Goal: Task Accomplishment & Management: Manage account settings

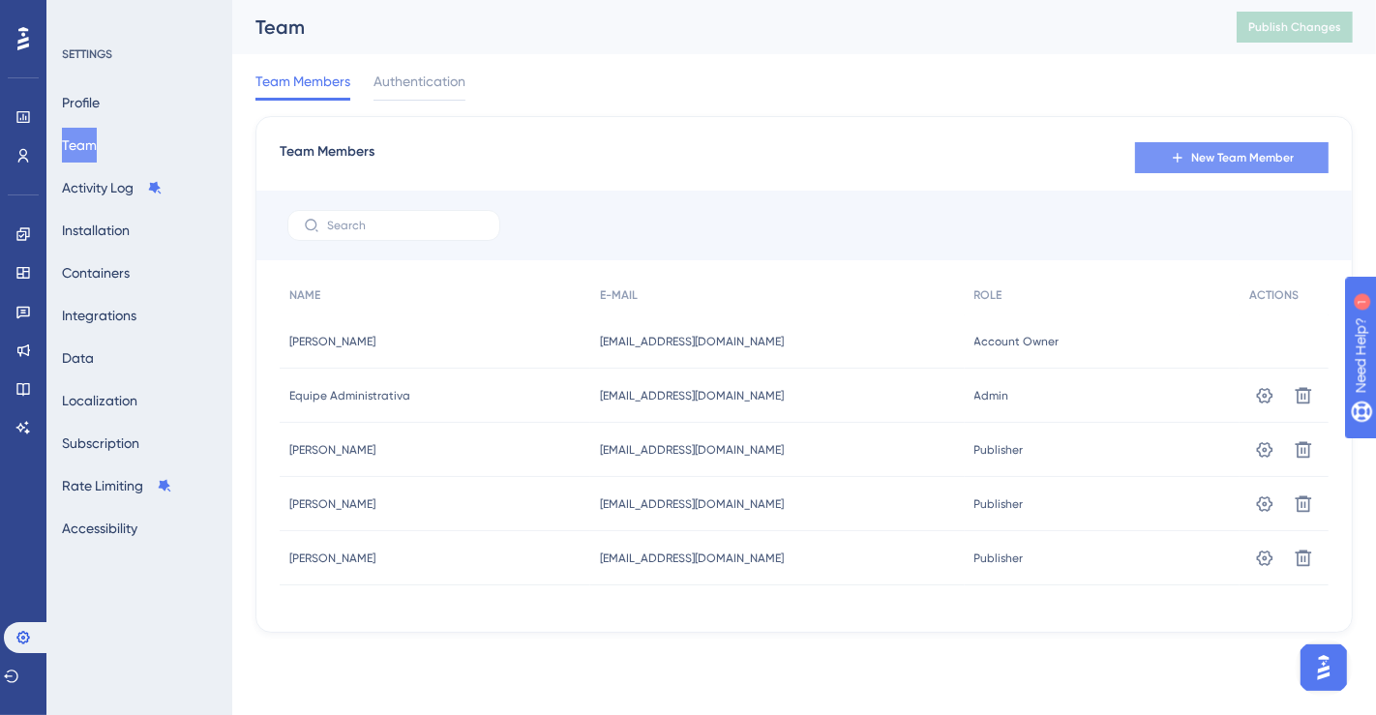
click at [1202, 168] on button "New Team Member" at bounding box center [1232, 157] width 194 height 31
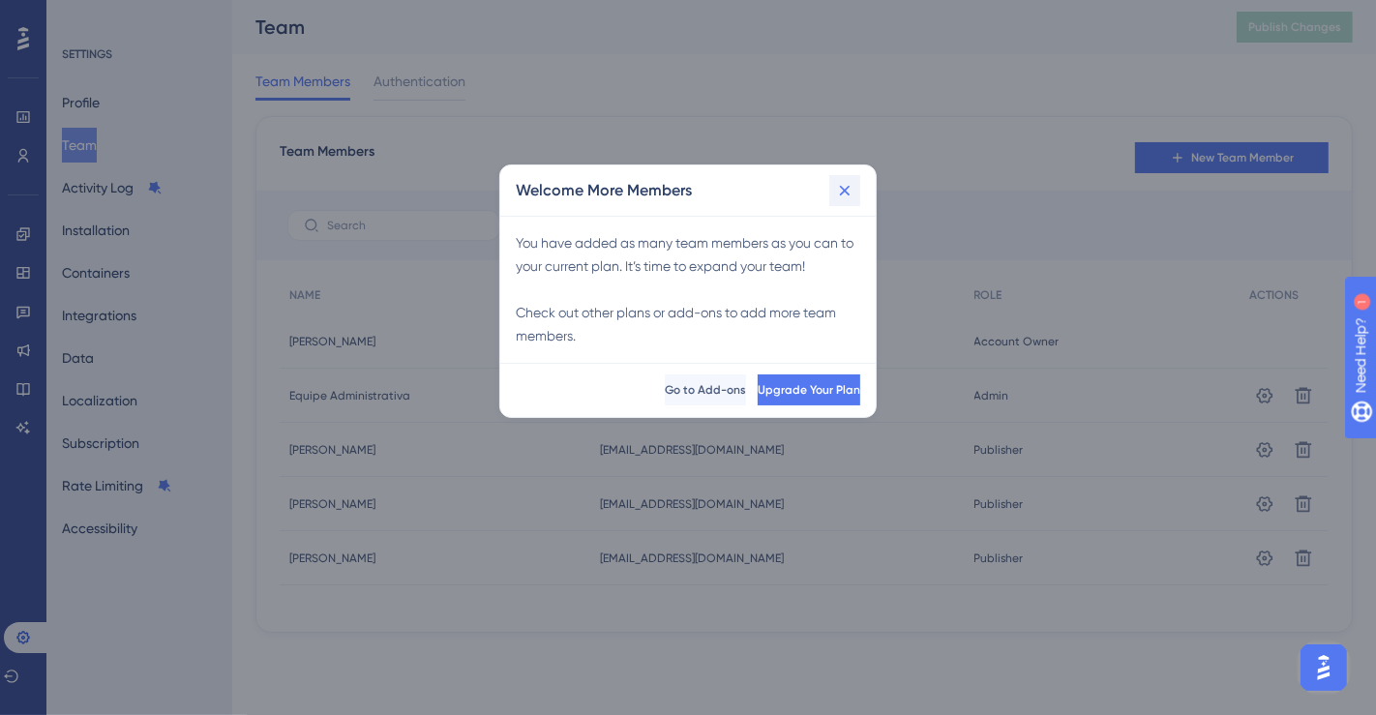
click at [857, 187] on button at bounding box center [844, 190] width 31 height 31
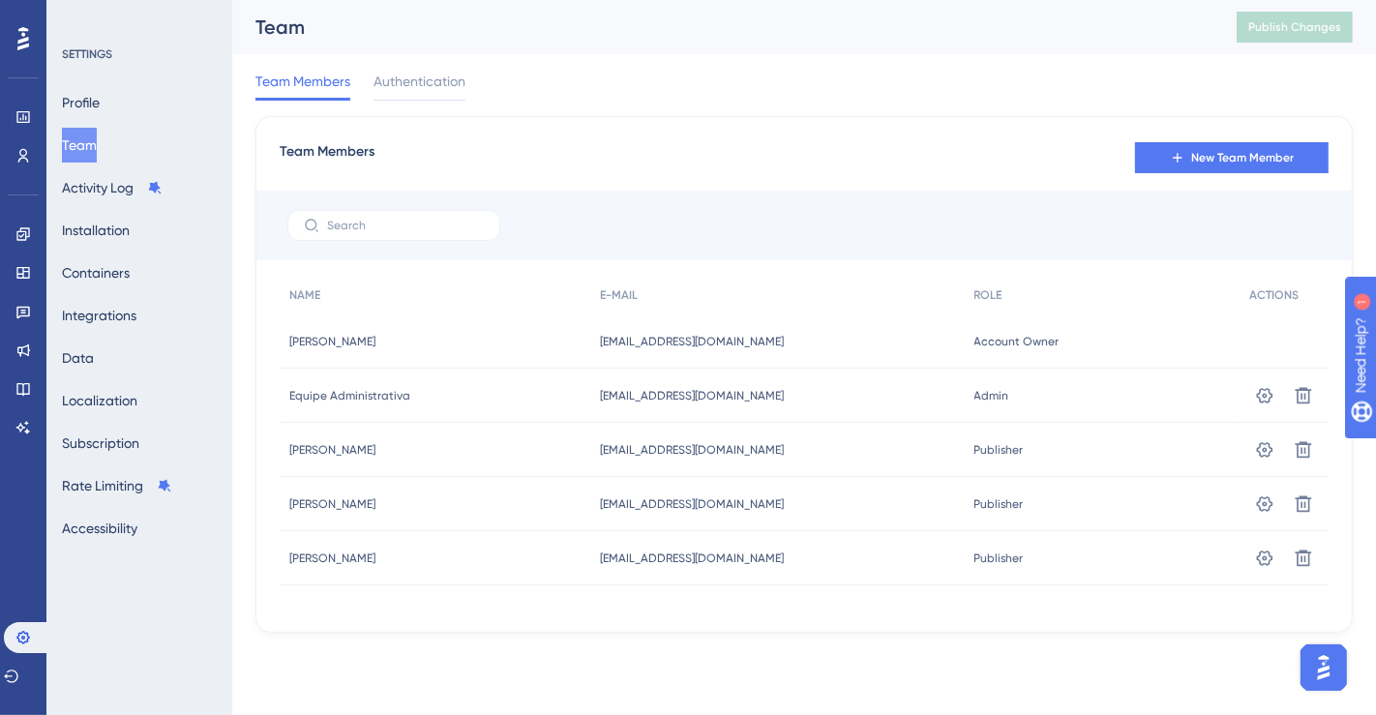
click at [1156, 680] on div "Performance Users Engagement Widgets Feedback Product Updates Knowledge Base AI…" at bounding box center [688, 347] width 1376 height 695
click at [1310, 505] on icon at bounding box center [1303, 504] width 19 height 19
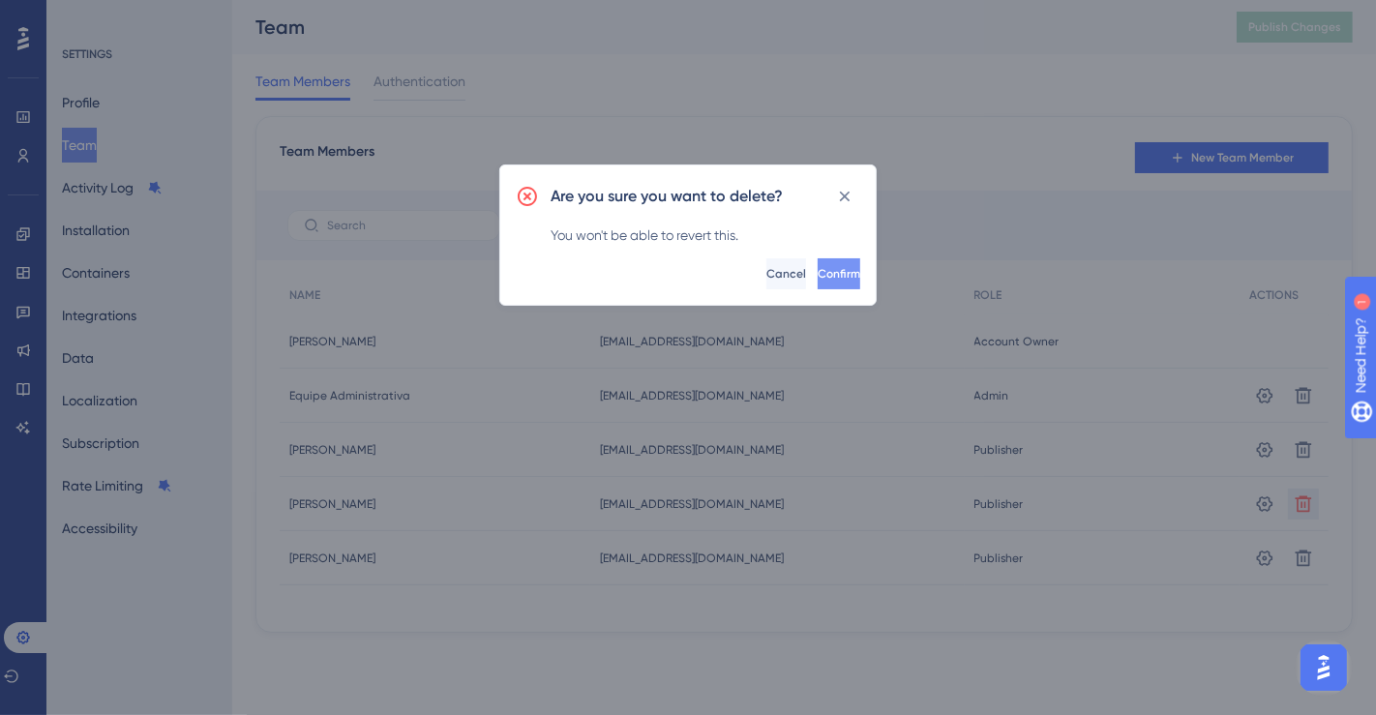
click at [828, 273] on button "Confirm" at bounding box center [839, 273] width 43 height 31
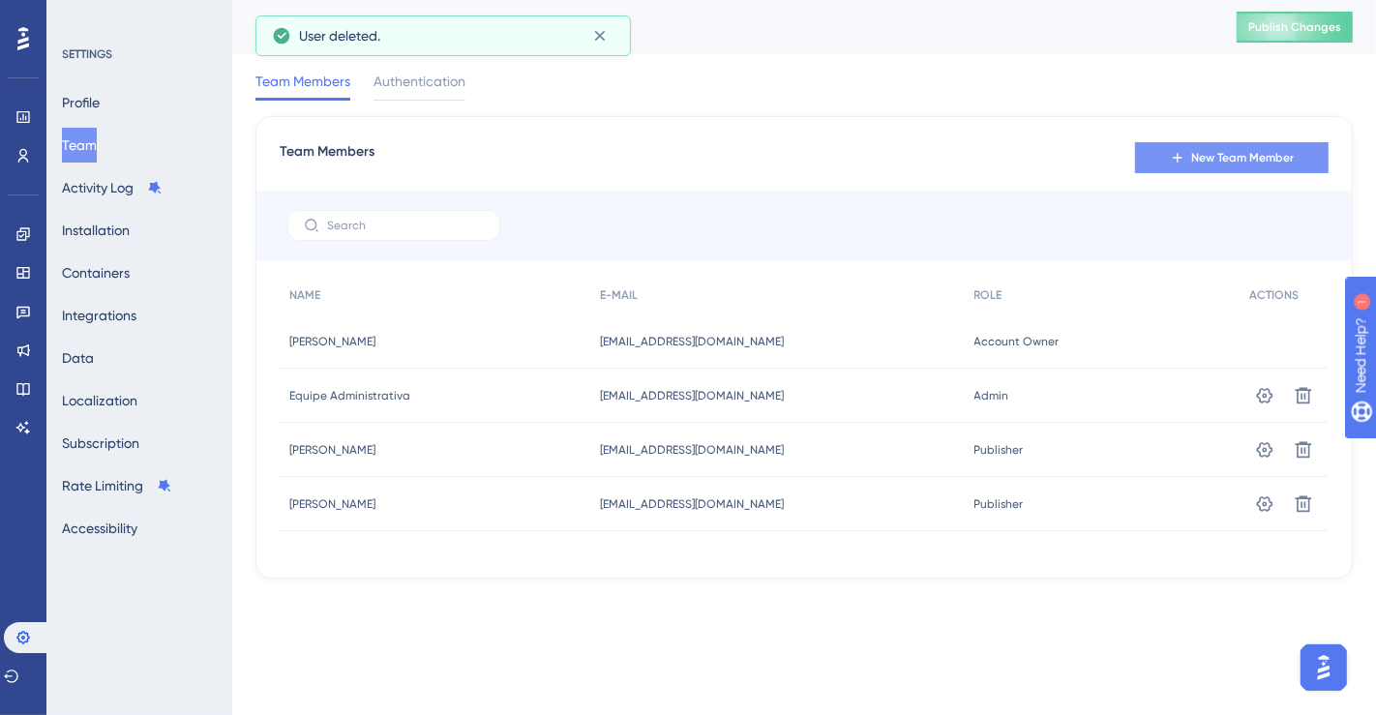
click at [1176, 171] on button "New Team Member" at bounding box center [1232, 157] width 194 height 31
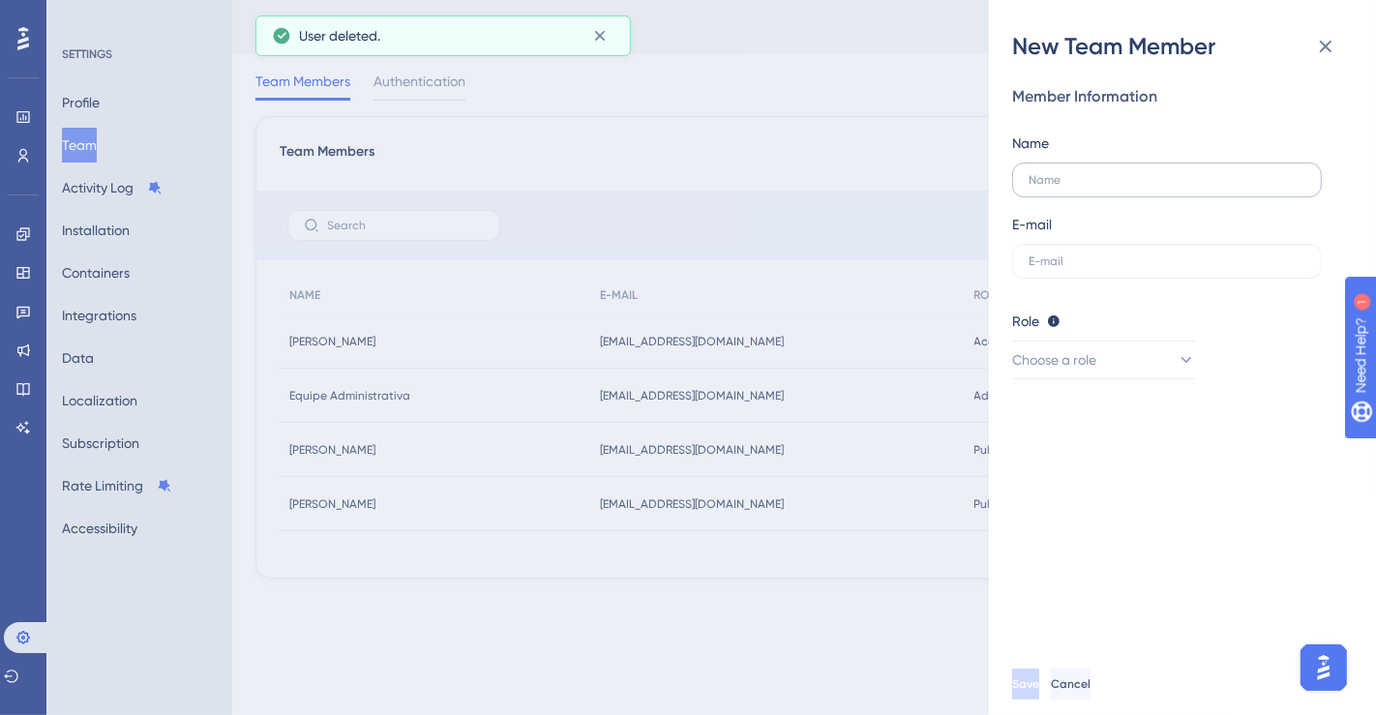
click at [1066, 193] on label at bounding box center [1167, 180] width 310 height 35
click at [1066, 187] on input "text" at bounding box center [1167, 180] width 277 height 14
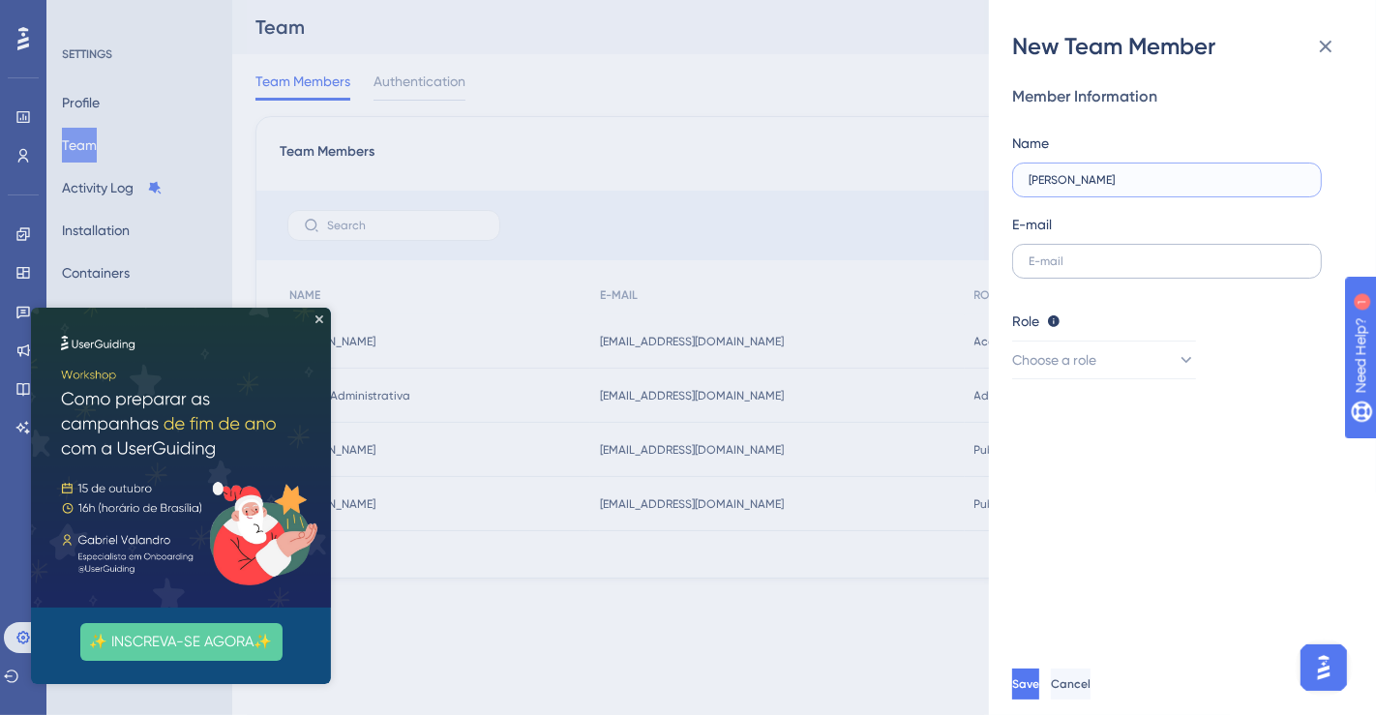
type input "[PERSON_NAME]"
click at [1059, 250] on label at bounding box center [1167, 261] width 310 height 35
click at [1059, 255] on input "text" at bounding box center [1167, 262] width 277 height 14
paste input "[EMAIL_ADDRESS][DOMAIN_NAME]"
type input "[EMAIL_ADDRESS][DOMAIN_NAME]"
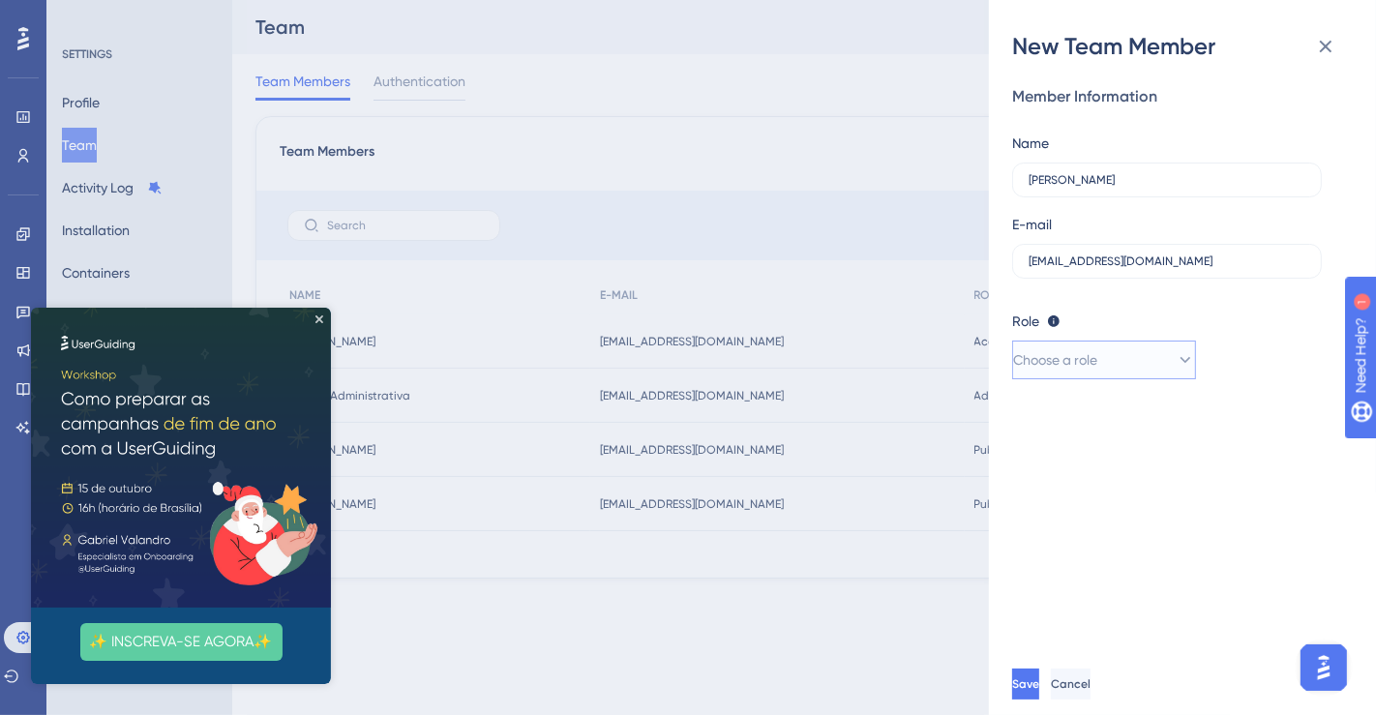
click at [1092, 368] on span "Choose a role" at bounding box center [1055, 359] width 84 height 23
click at [1081, 457] on span "Publisher" at bounding box center [1053, 457] width 56 height 23
click at [1085, 368] on button "Publisher" at bounding box center [1104, 360] width 184 height 39
click at [1086, 498] on icon at bounding box center [1079, 497] width 14 height 14
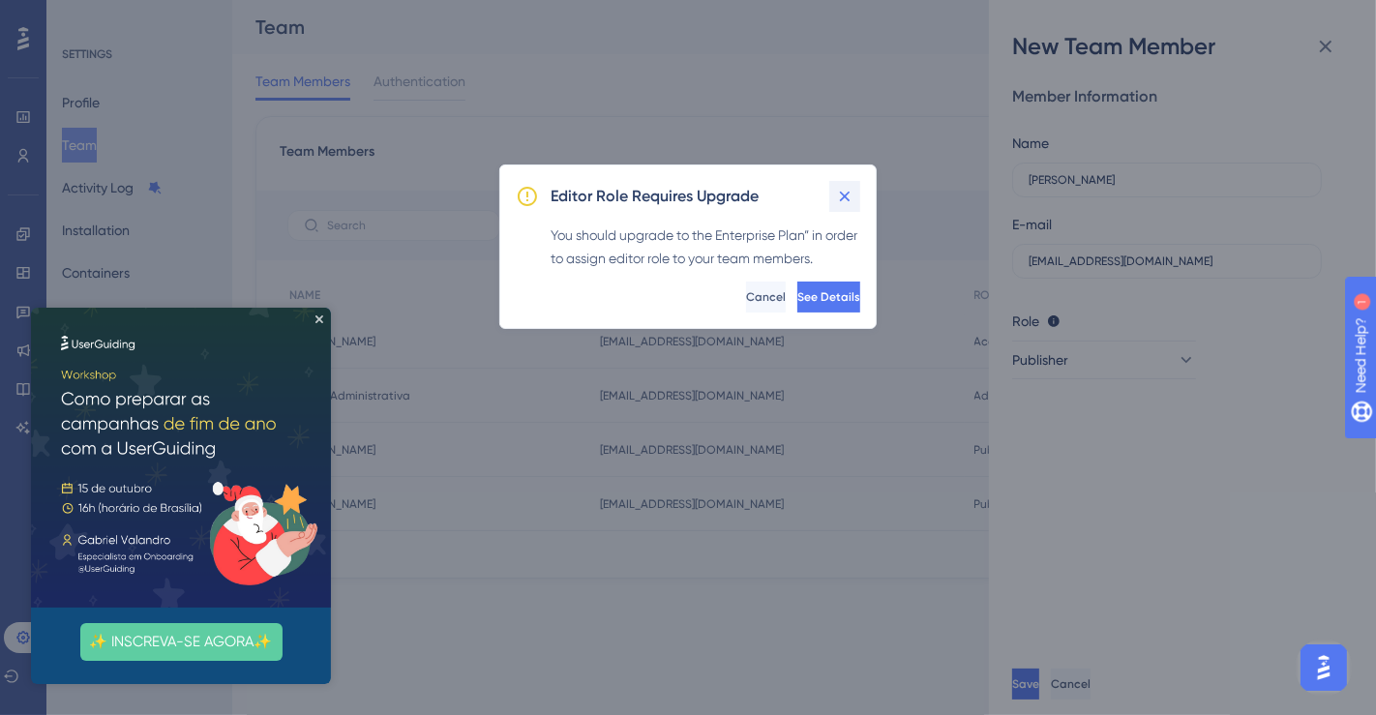
click at [845, 200] on icon at bounding box center [844, 196] width 19 height 19
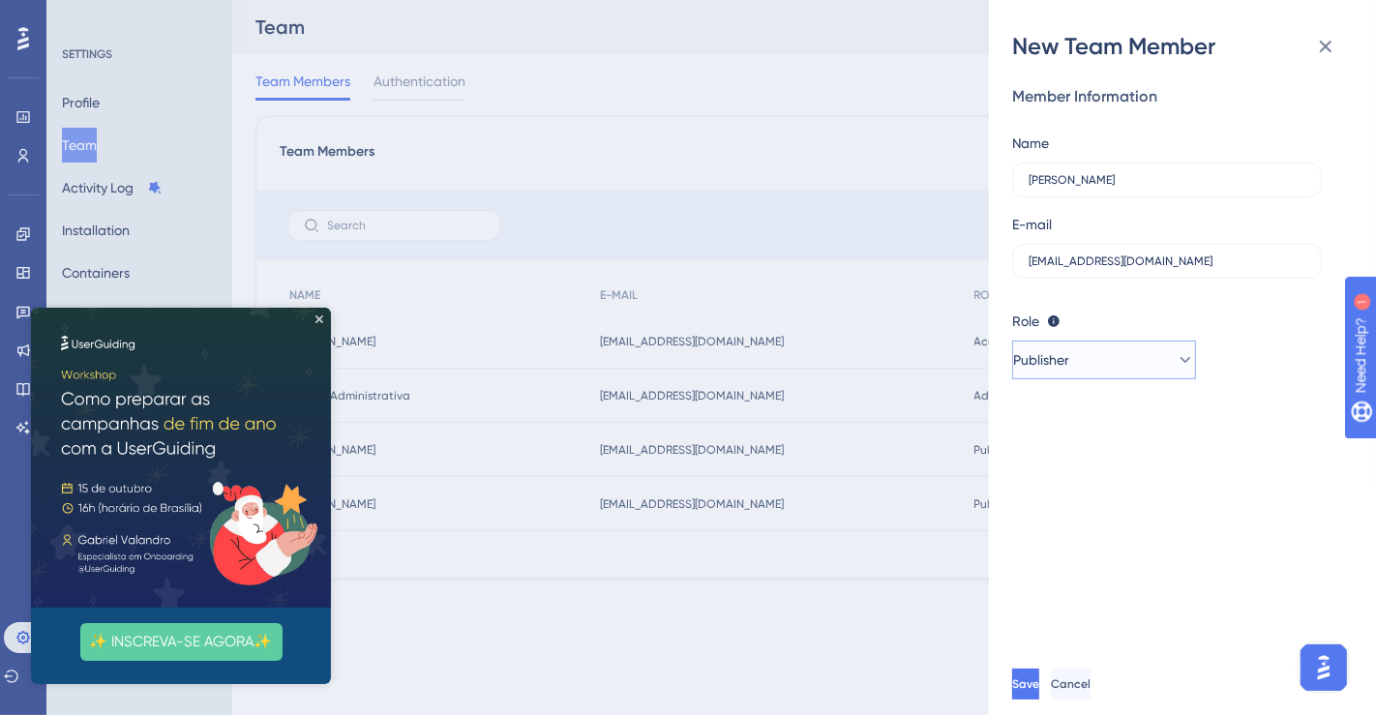
click at [1085, 355] on button "Publisher" at bounding box center [1104, 360] width 184 height 39
click at [1183, 613] on div "Member Information Name [PERSON_NAME] E-mail [EMAIL_ADDRESS][DOMAIN_NAME] Role …" at bounding box center [1190, 357] width 356 height 591
click at [320, 319] on icon "Close Preview" at bounding box center [320, 320] width 8 height 8
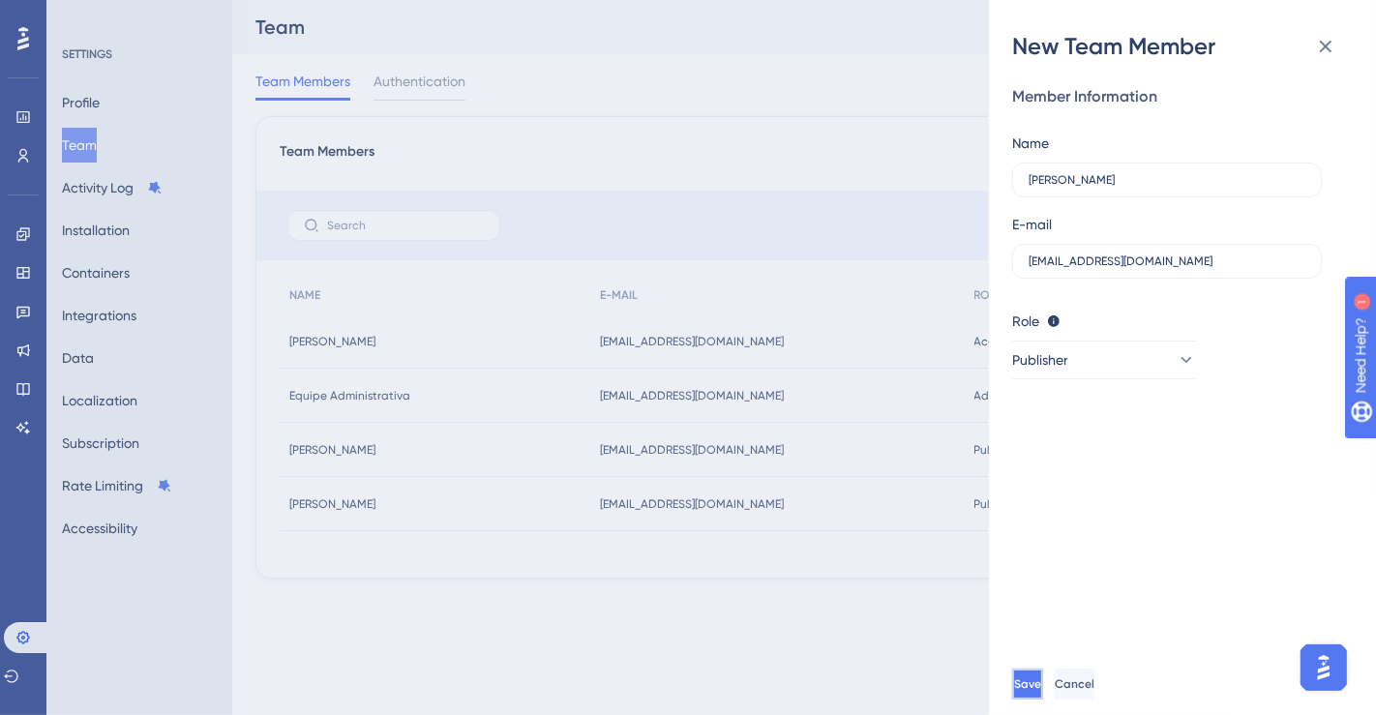
click at [1043, 673] on button "Save" at bounding box center [1027, 684] width 31 height 31
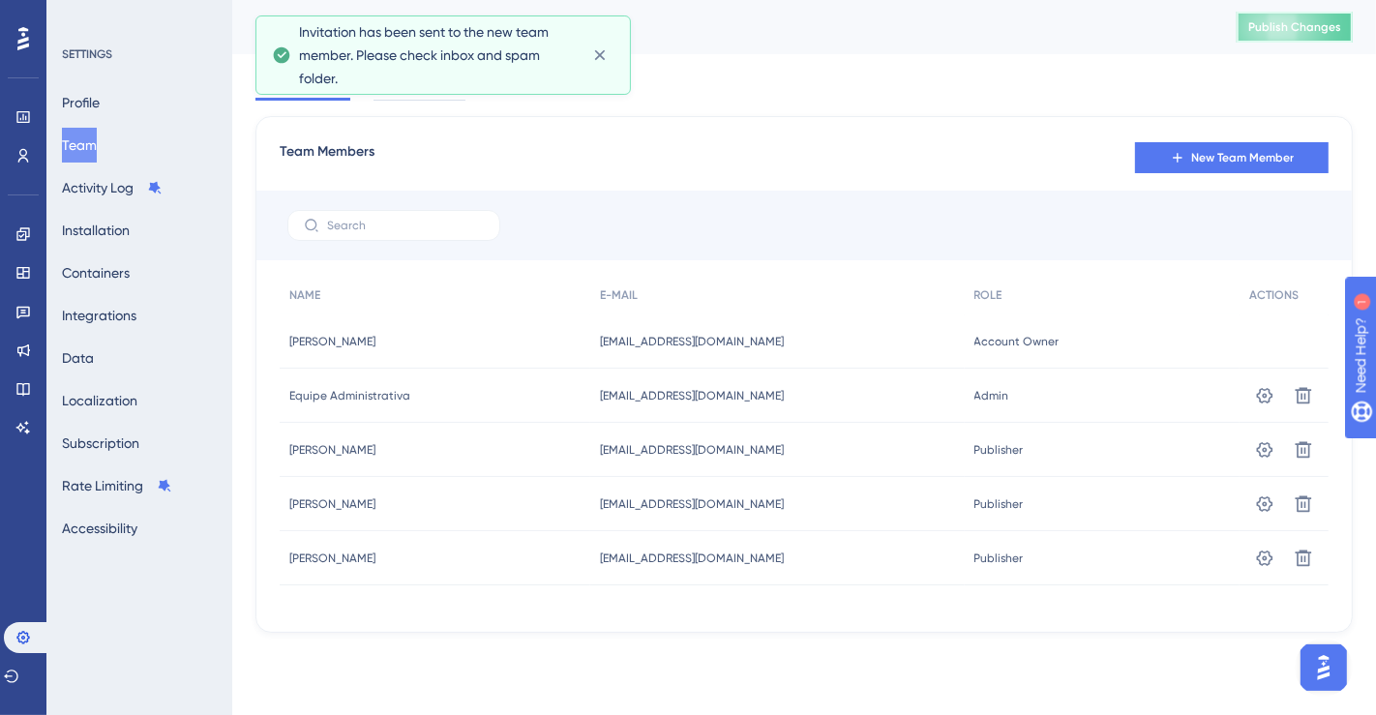
click at [1322, 32] on span "Publish Changes" at bounding box center [1295, 26] width 93 height 15
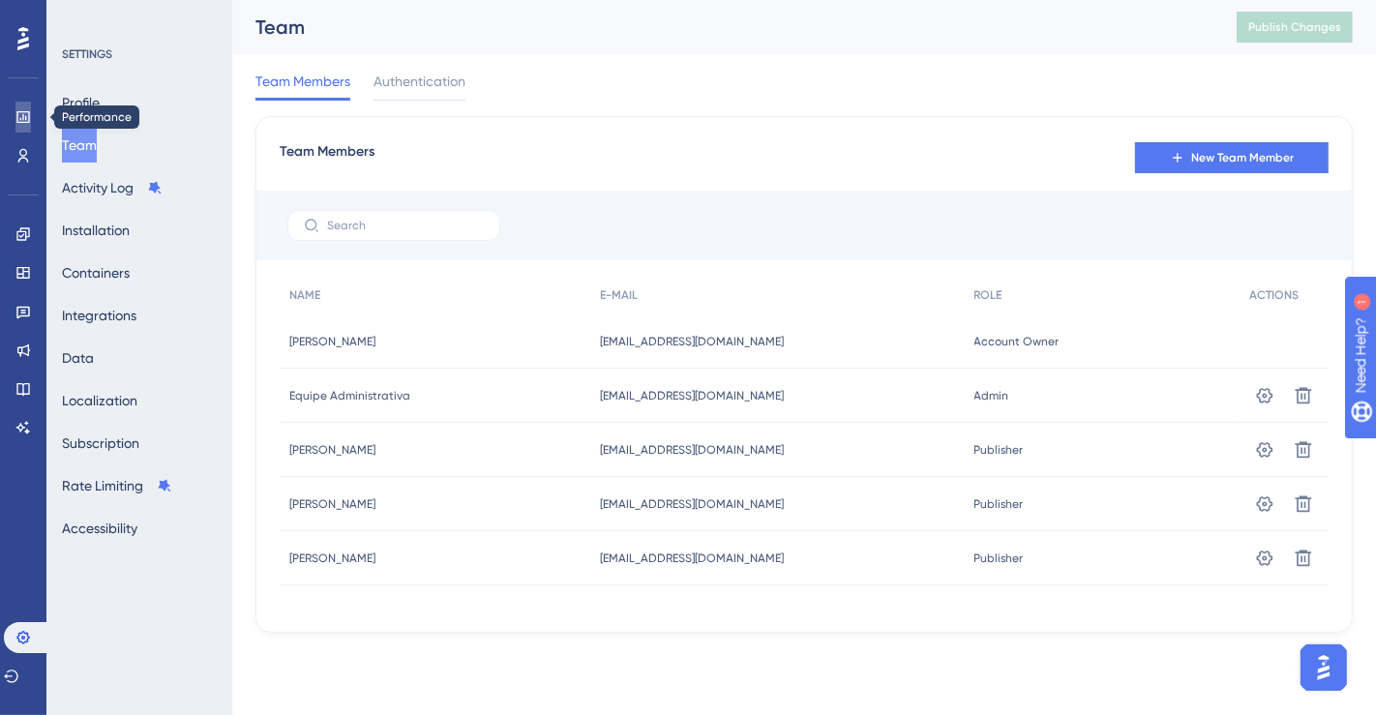
click at [23, 119] on icon at bounding box center [22, 117] width 13 height 12
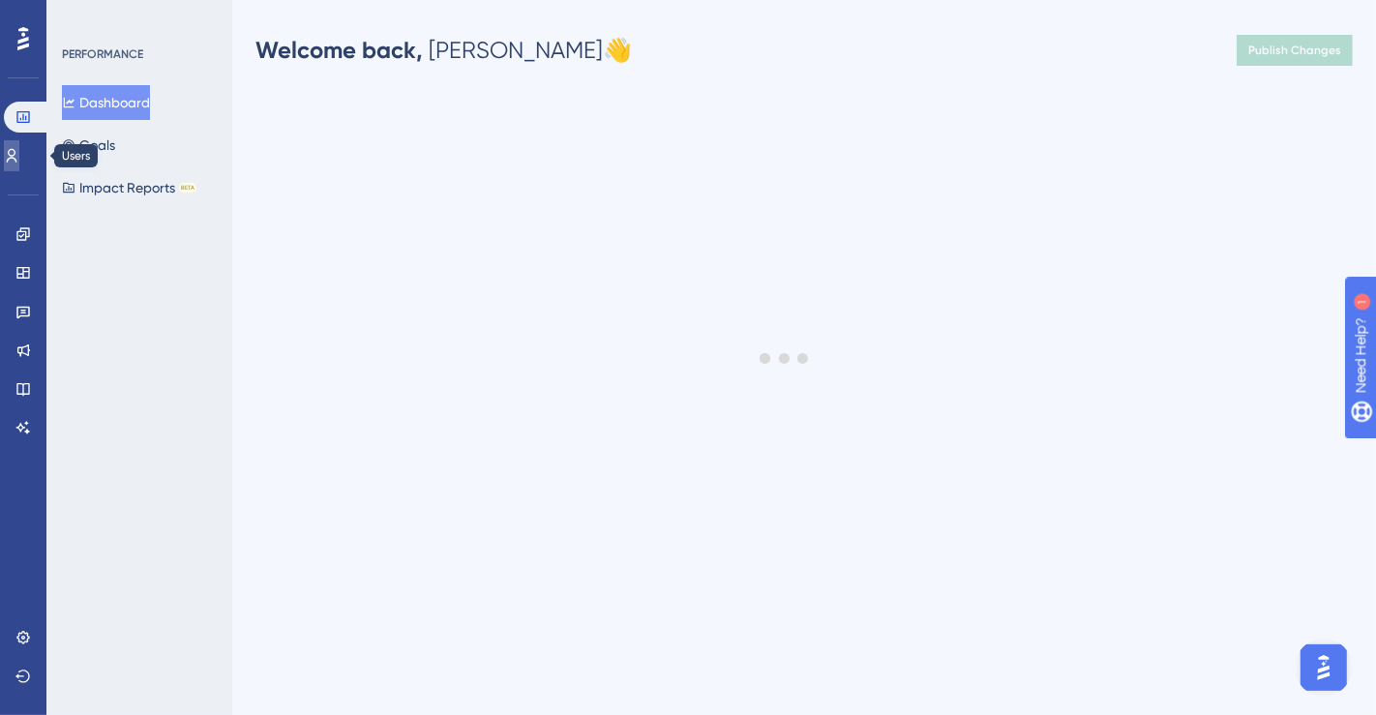
click at [19, 146] on link at bounding box center [11, 155] width 15 height 31
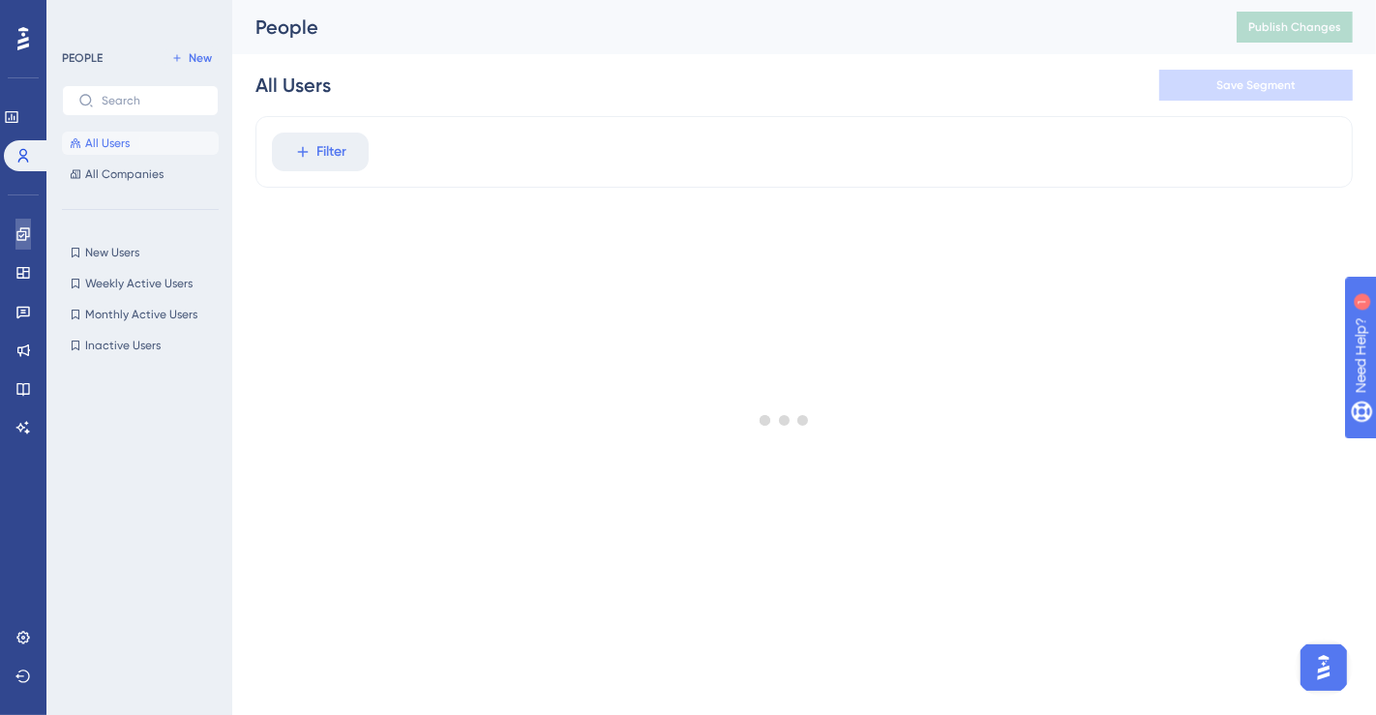
click at [19, 229] on icon at bounding box center [22, 233] width 13 height 13
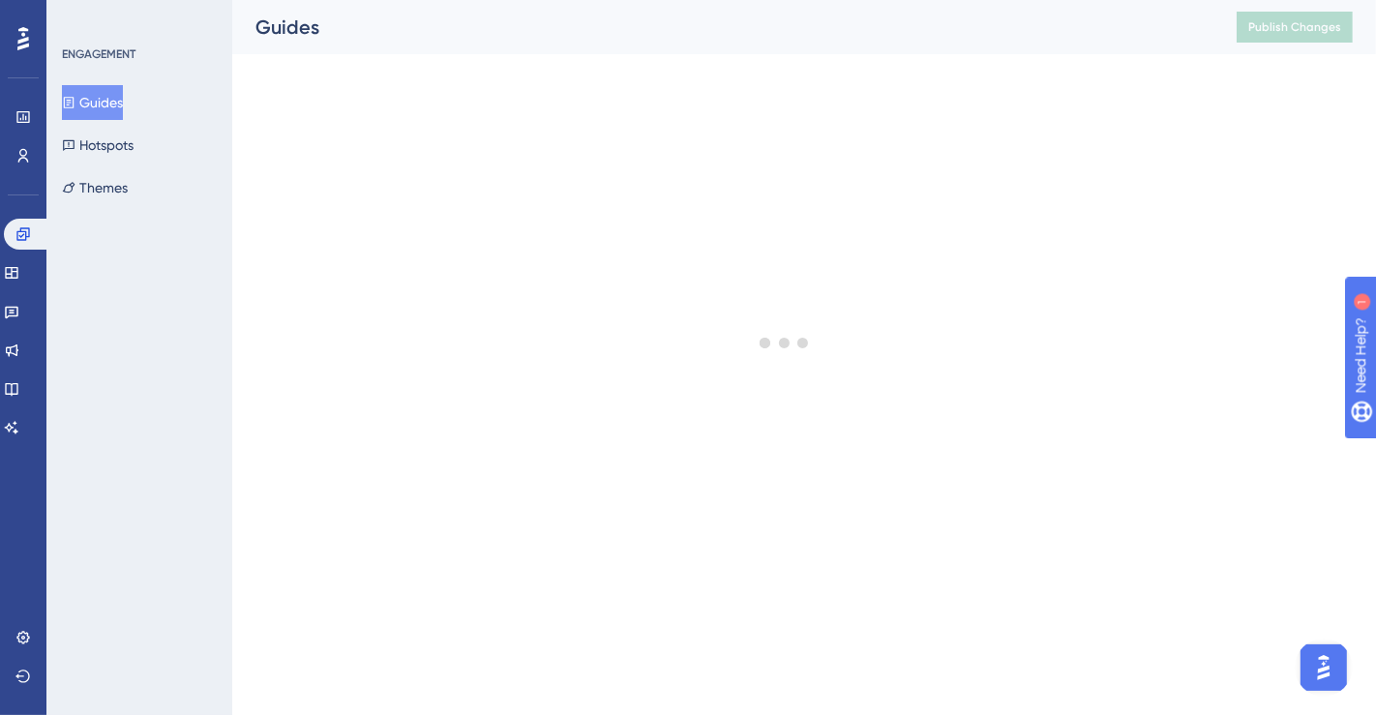
drag, startPoint x: 181, startPoint y: 292, endPoint x: 160, endPoint y: 288, distance: 21.6
click at [178, 292] on div "ENGAGEMENT Guides Hotspots Themes" at bounding box center [139, 357] width 186 height 715
click at [17, 271] on icon at bounding box center [11, 273] width 13 height 12
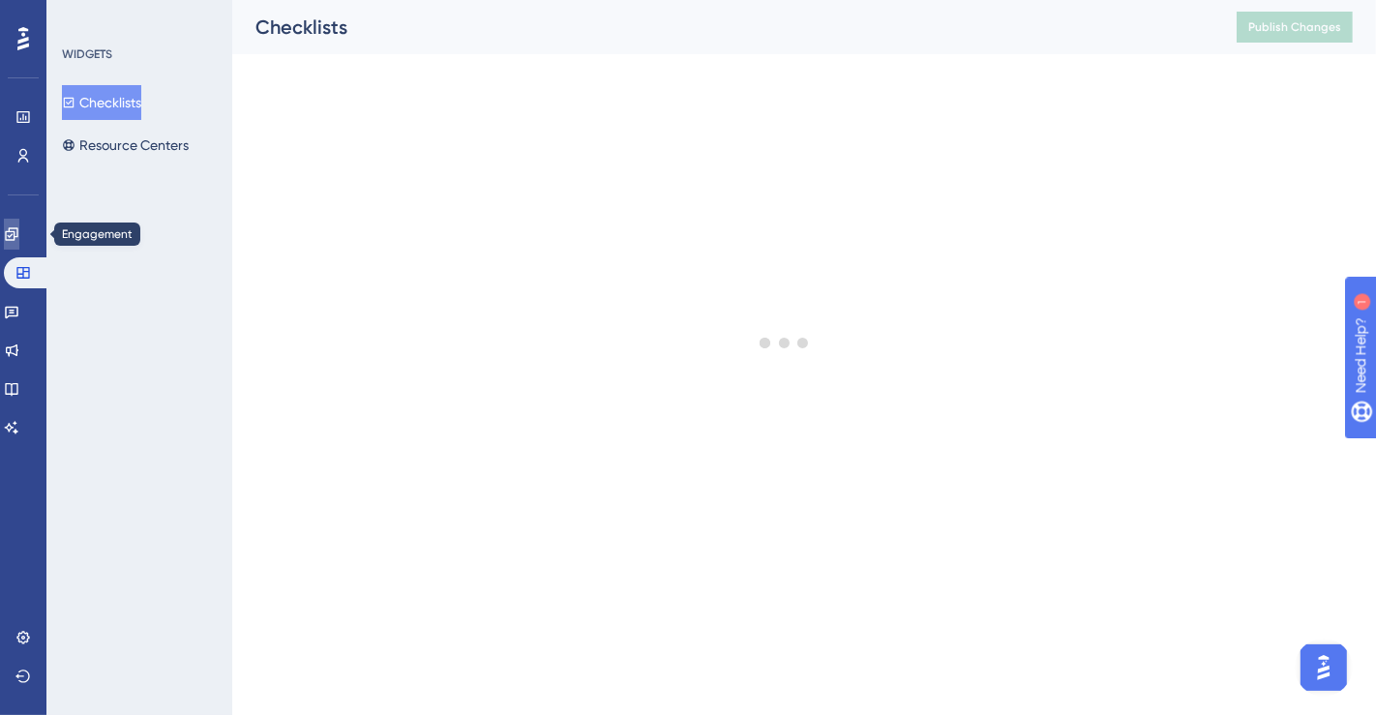
click at [17, 232] on icon at bounding box center [11, 233] width 13 height 13
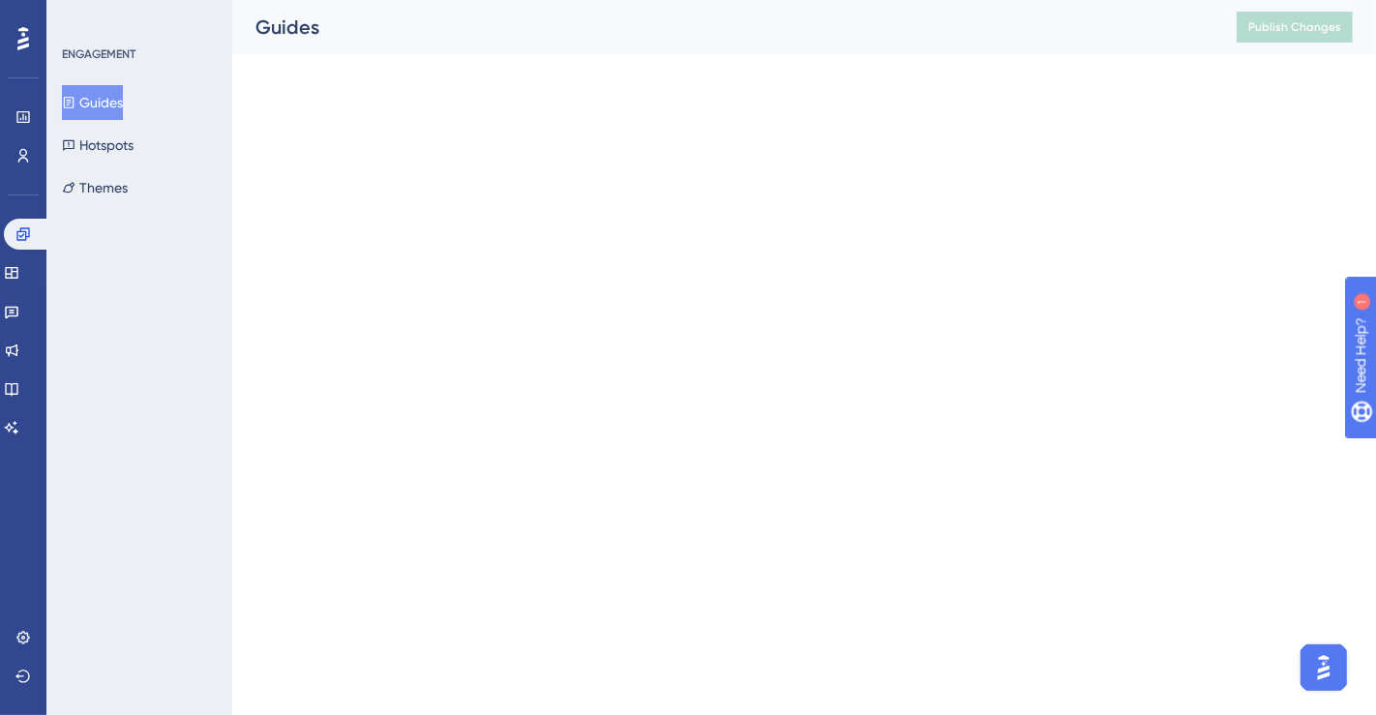
click at [123, 96] on button "Guides" at bounding box center [92, 102] width 61 height 35
click at [129, 145] on button "Hotspots" at bounding box center [98, 145] width 72 height 35
click at [103, 102] on button "Guides" at bounding box center [92, 102] width 61 height 35
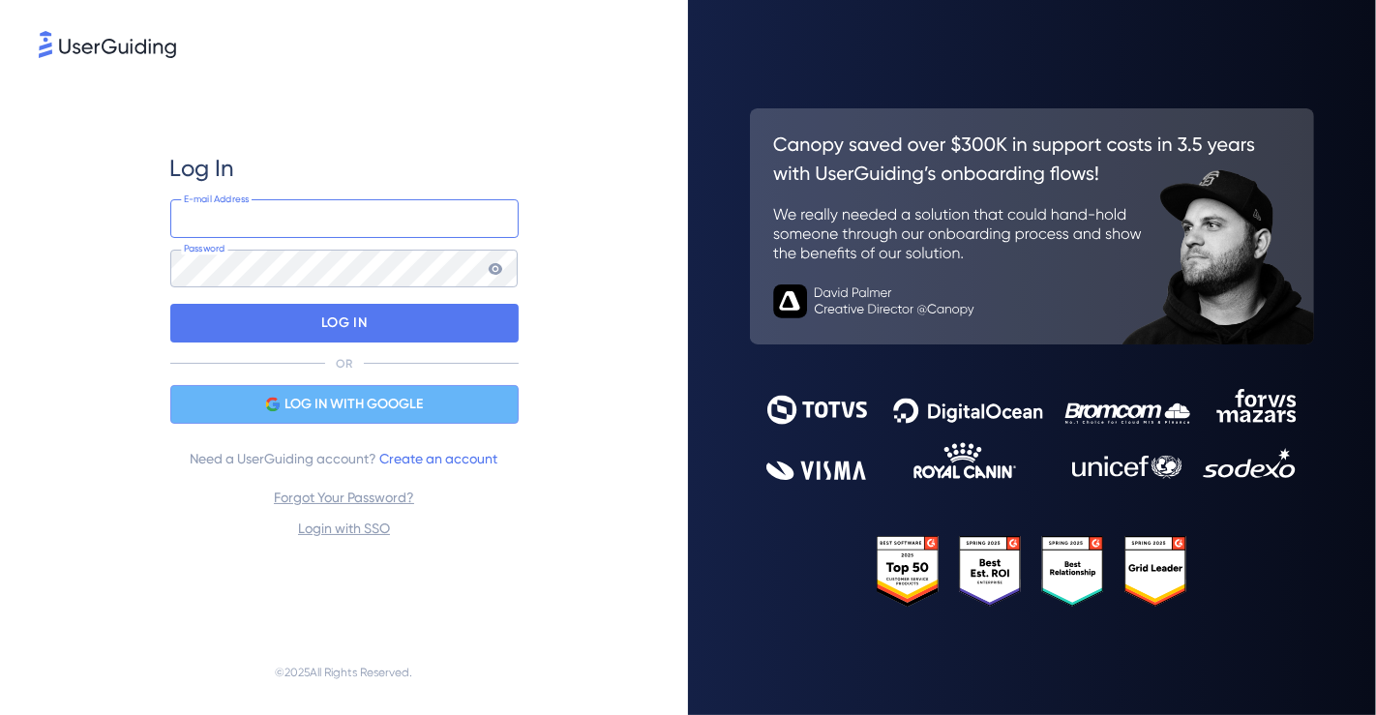
type input "[EMAIL_ADDRESS][DOMAIN_NAME]"
click at [393, 403] on span "LOG IN WITH GOOGLE" at bounding box center [354, 404] width 138 height 23
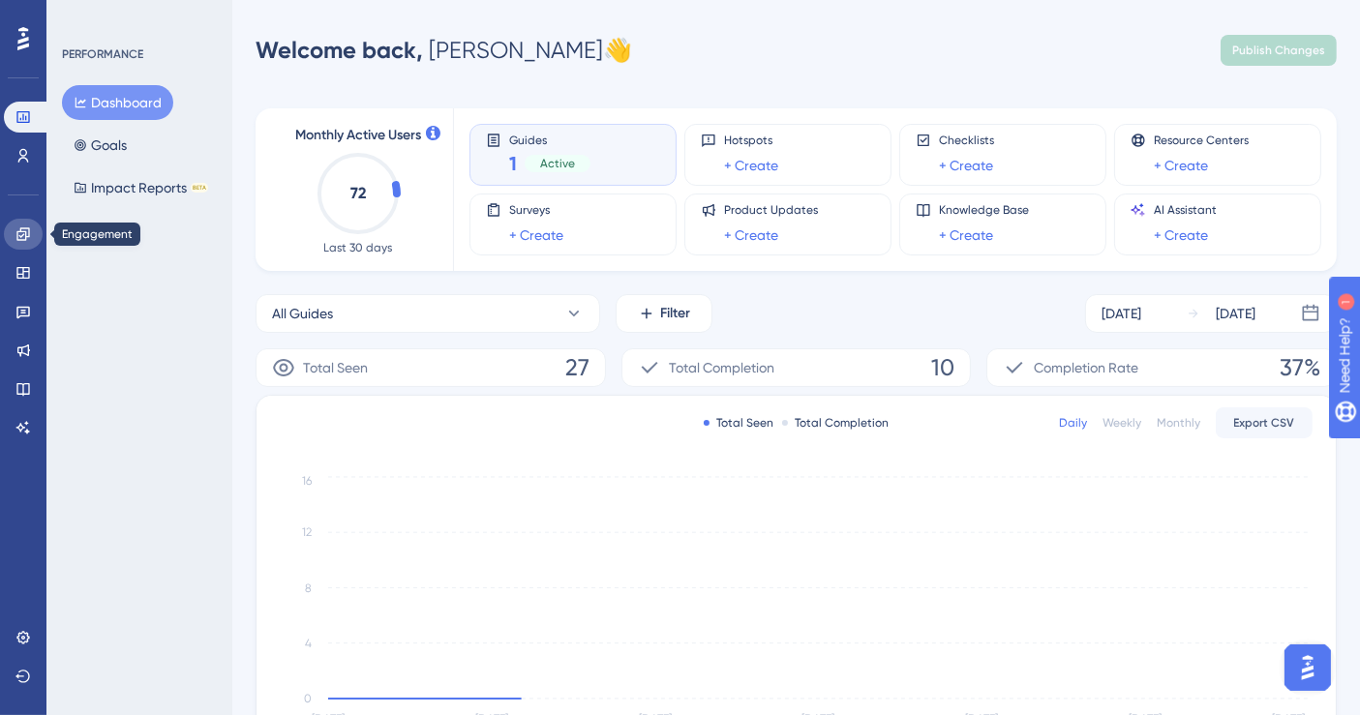
click at [24, 235] on icon at bounding box center [22, 233] width 15 height 15
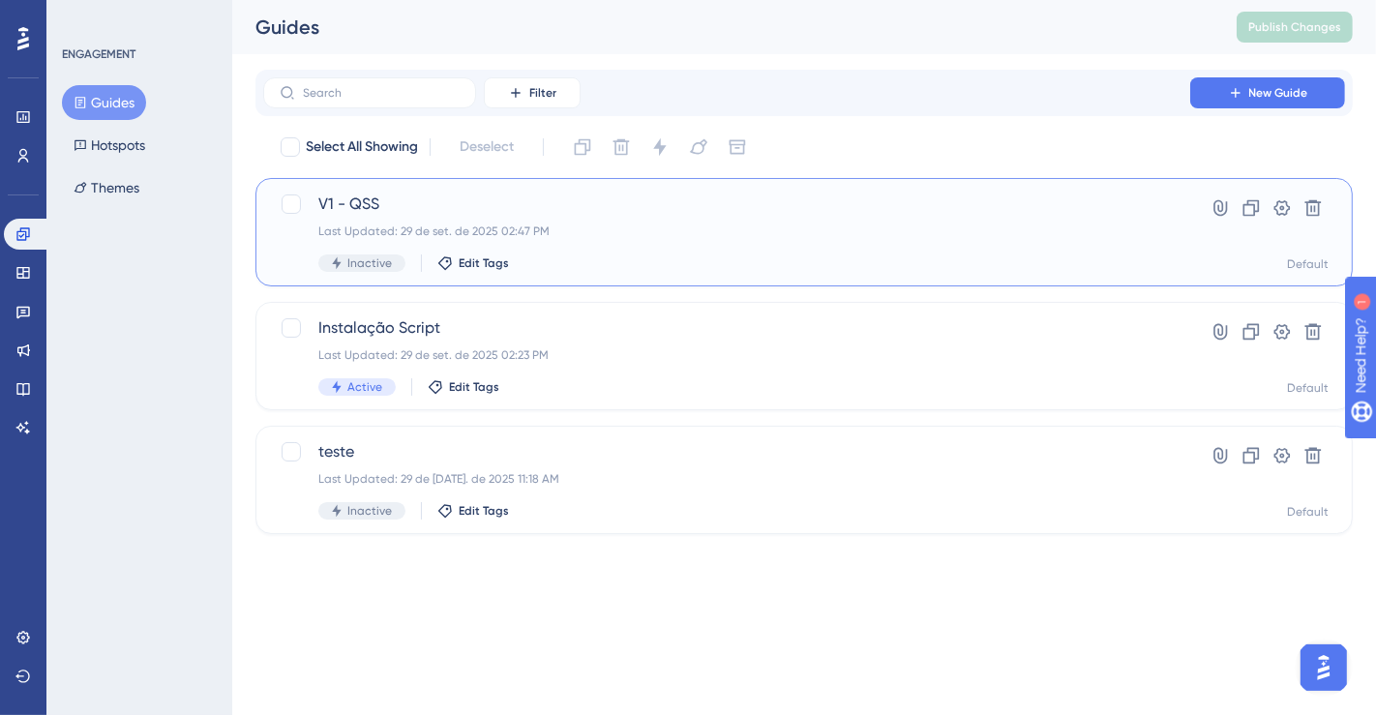
click at [1083, 215] on span "V1 - QSS" at bounding box center [726, 204] width 817 height 23
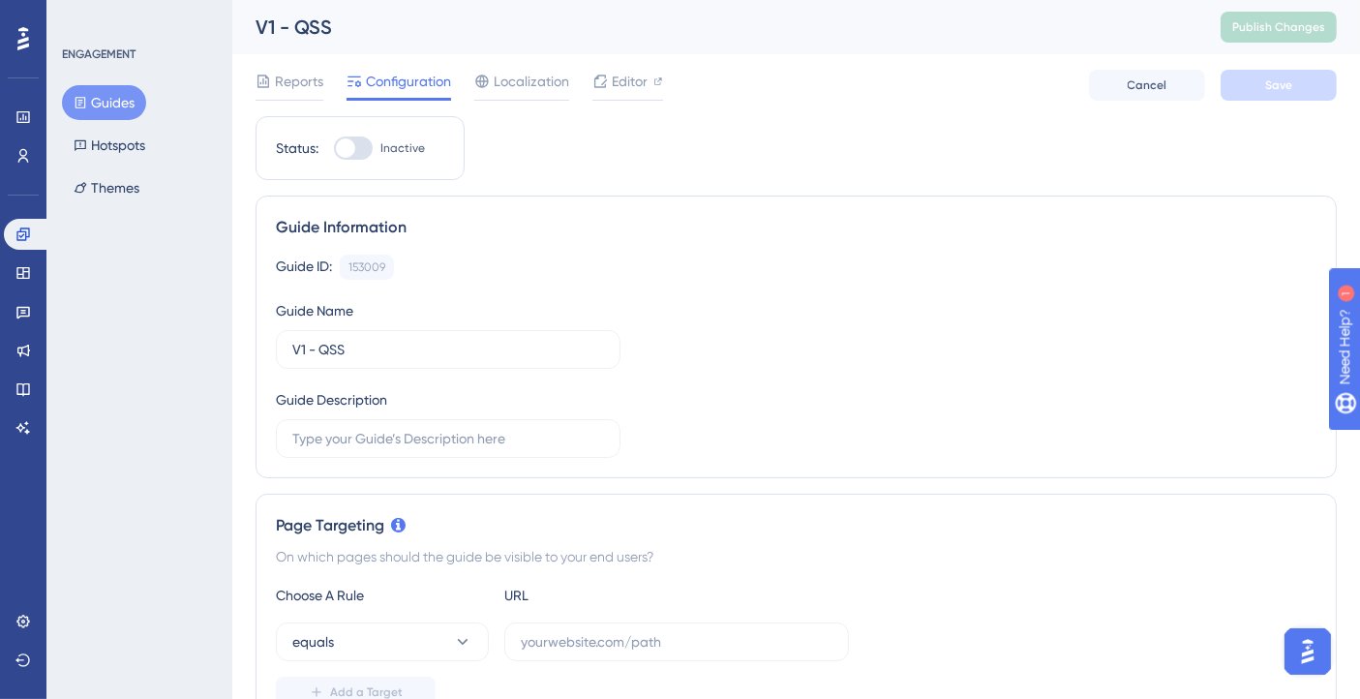
click at [108, 102] on button "Guides" at bounding box center [104, 102] width 84 height 35
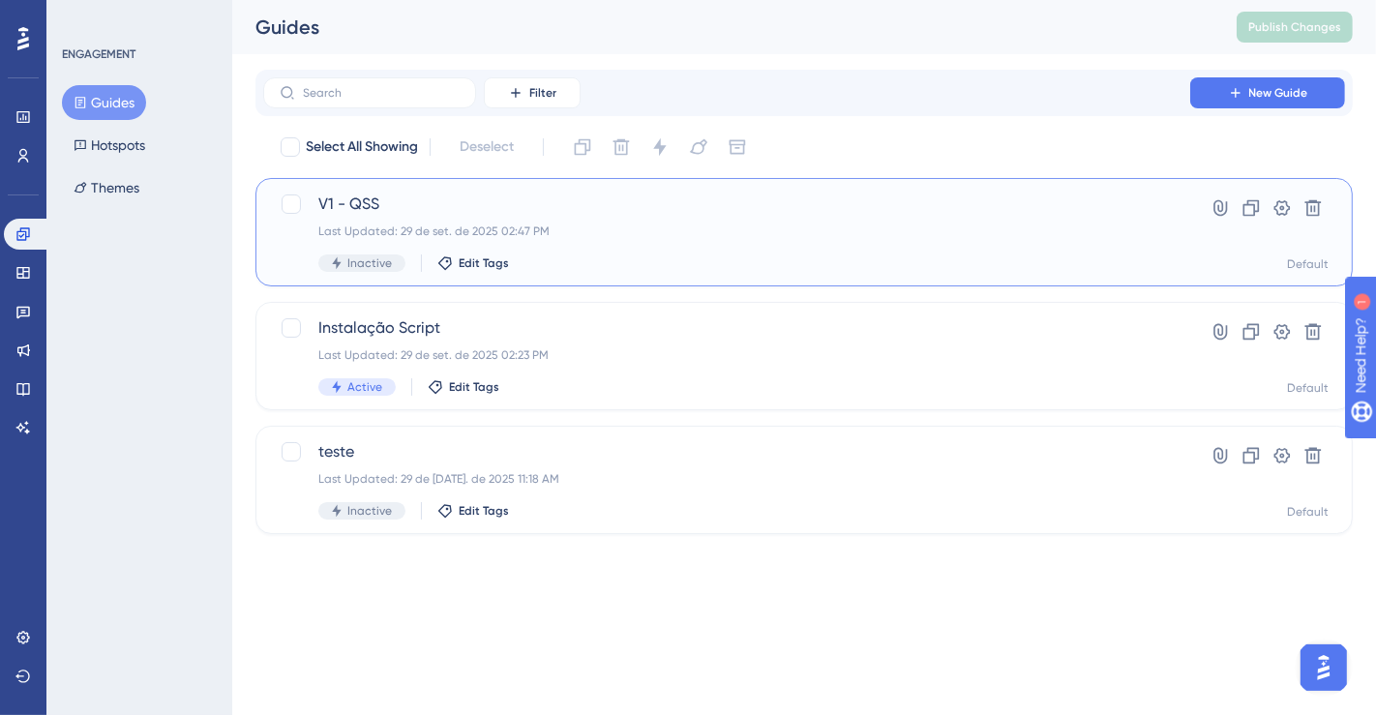
click at [638, 236] on div "Last Updated: 29 de set. de 2025 02:47 PM" at bounding box center [726, 231] width 817 height 15
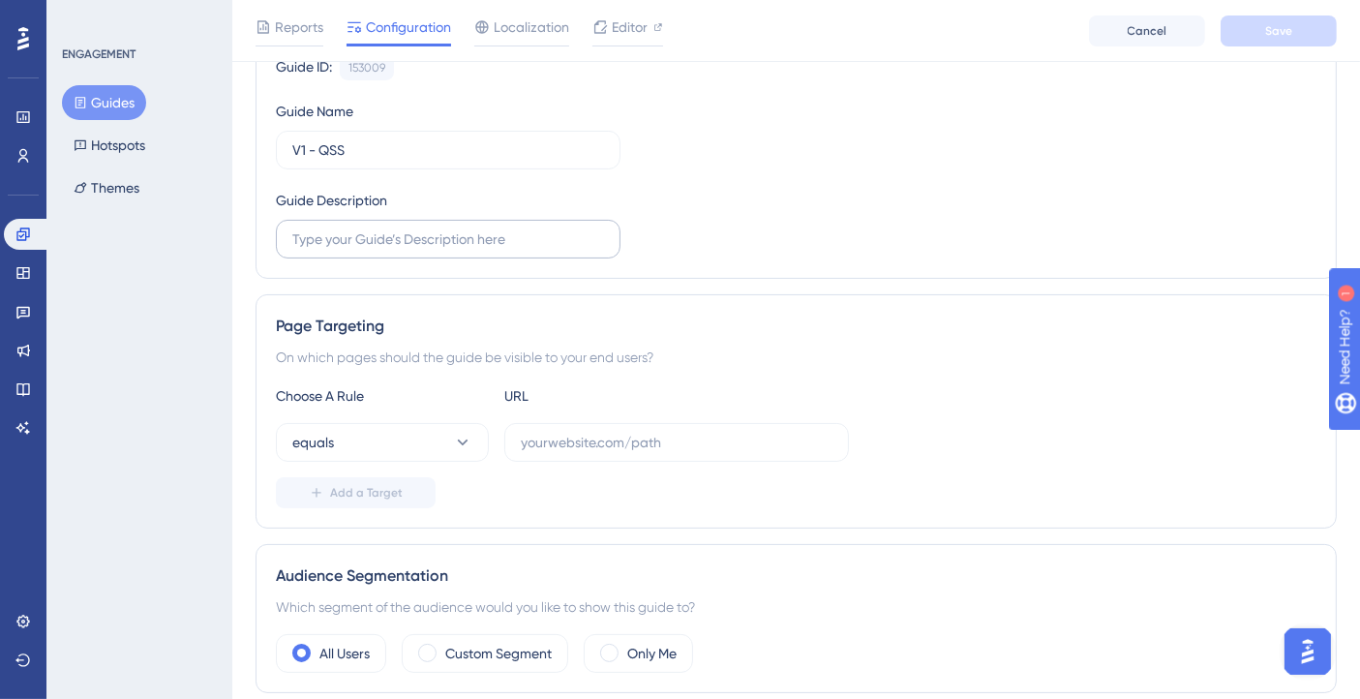
scroll to position [174, 0]
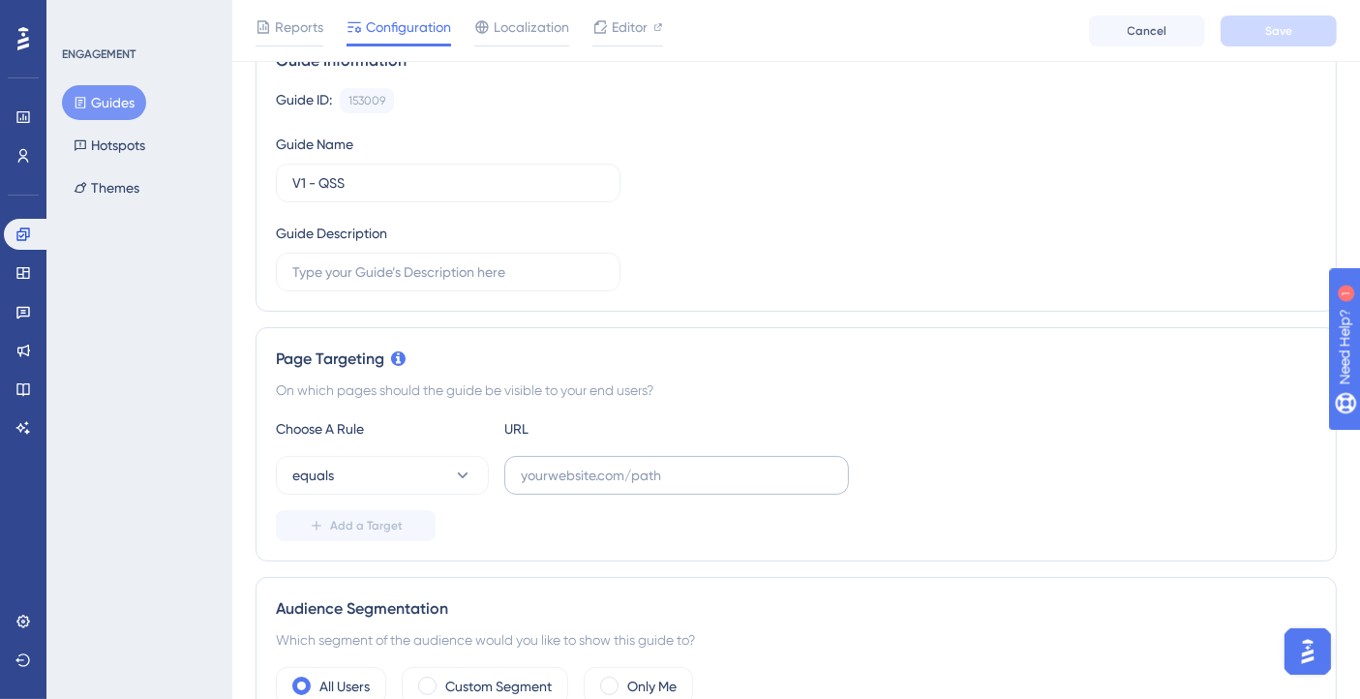
click at [657, 490] on label at bounding box center [676, 475] width 345 height 39
click at [657, 486] on input "text" at bounding box center [677, 475] width 312 height 21
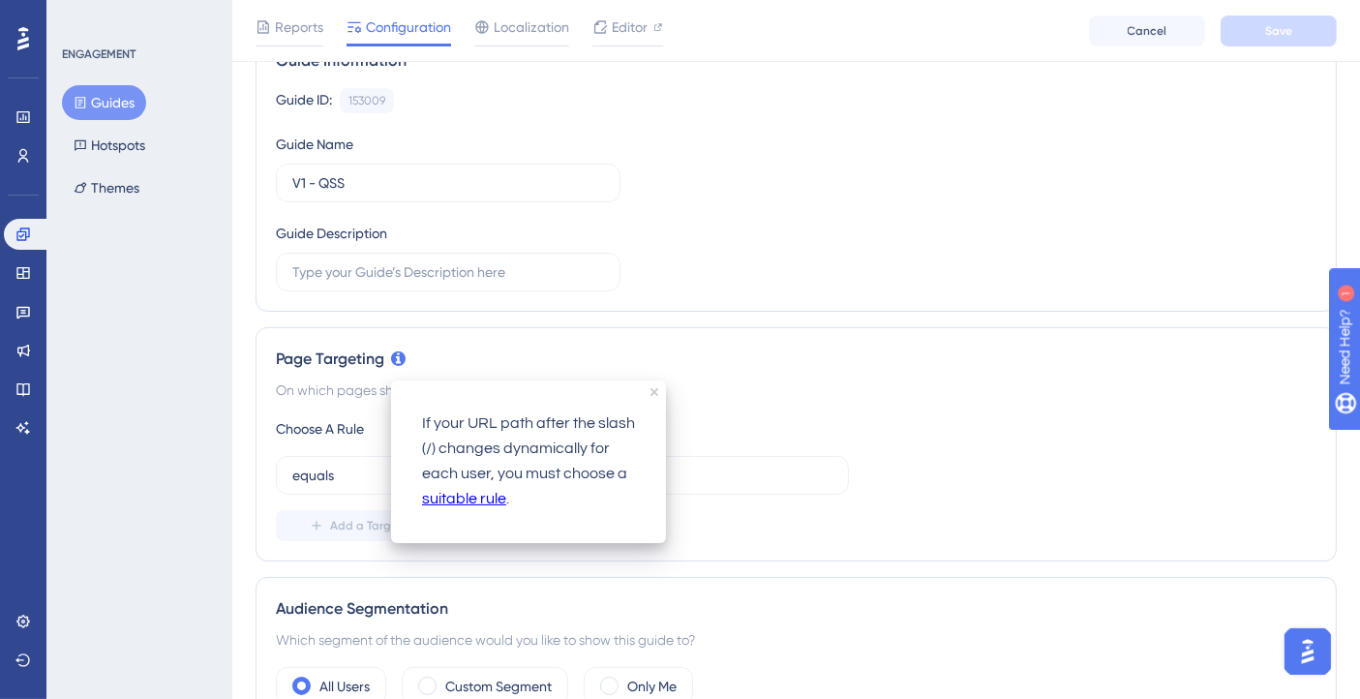
click at [798, 417] on div "Choose A Rule URL" at bounding box center [796, 428] width 1040 height 23
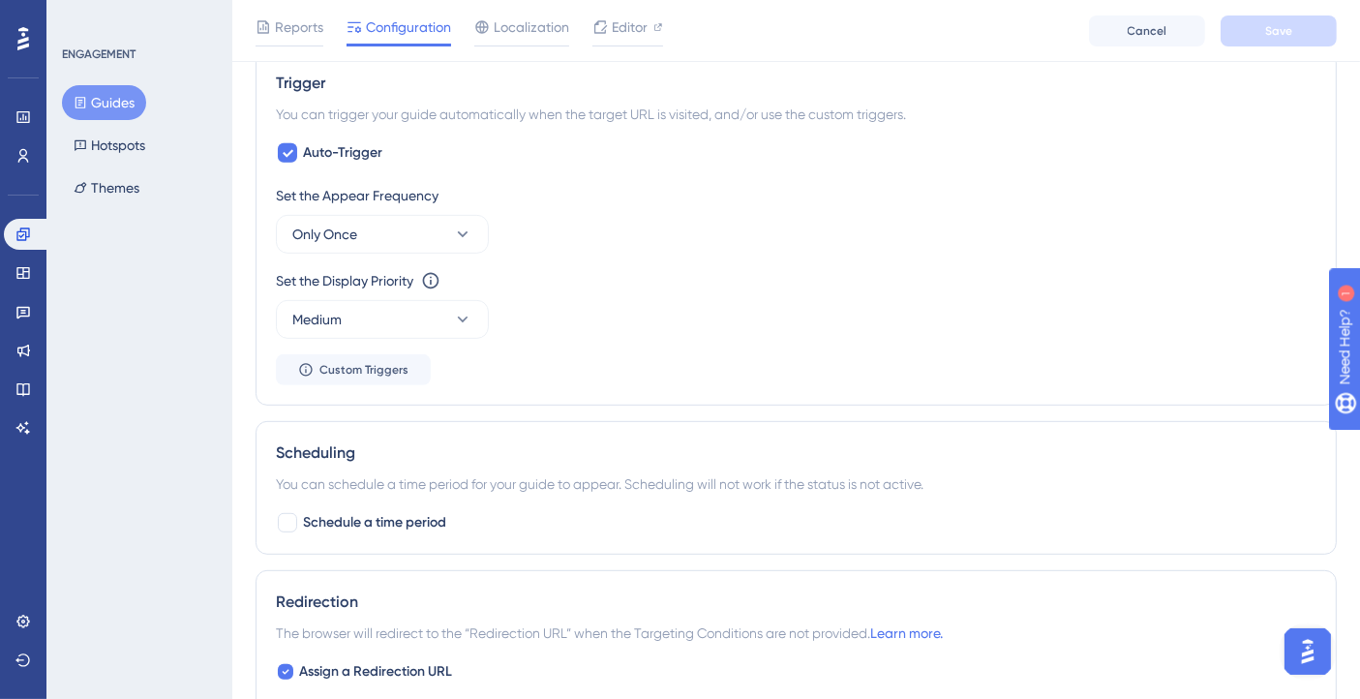
scroll to position [497, 0]
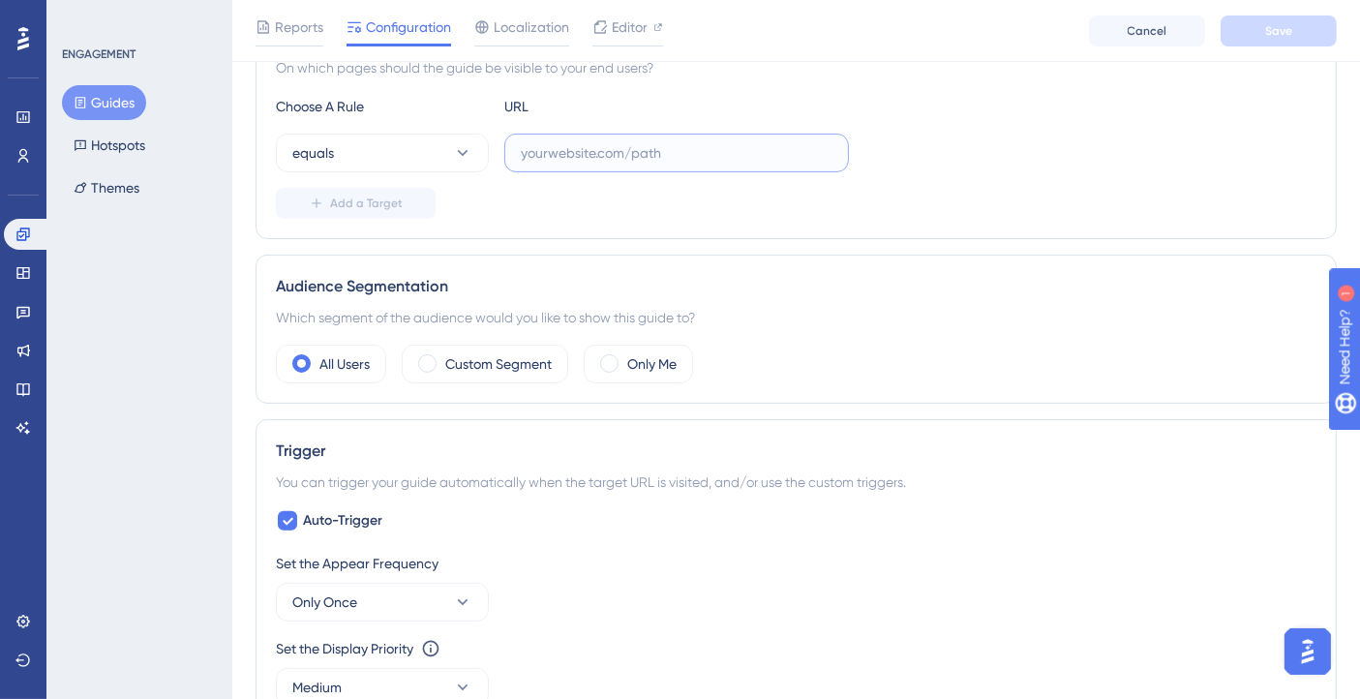
click at [594, 156] on input "text" at bounding box center [677, 152] width 312 height 21
paste input "https://console.staging.bluems.com/"
type input "https://console.staging.bluems.com/"
click at [652, 203] on div "Add a Target" at bounding box center [796, 203] width 1040 height 31
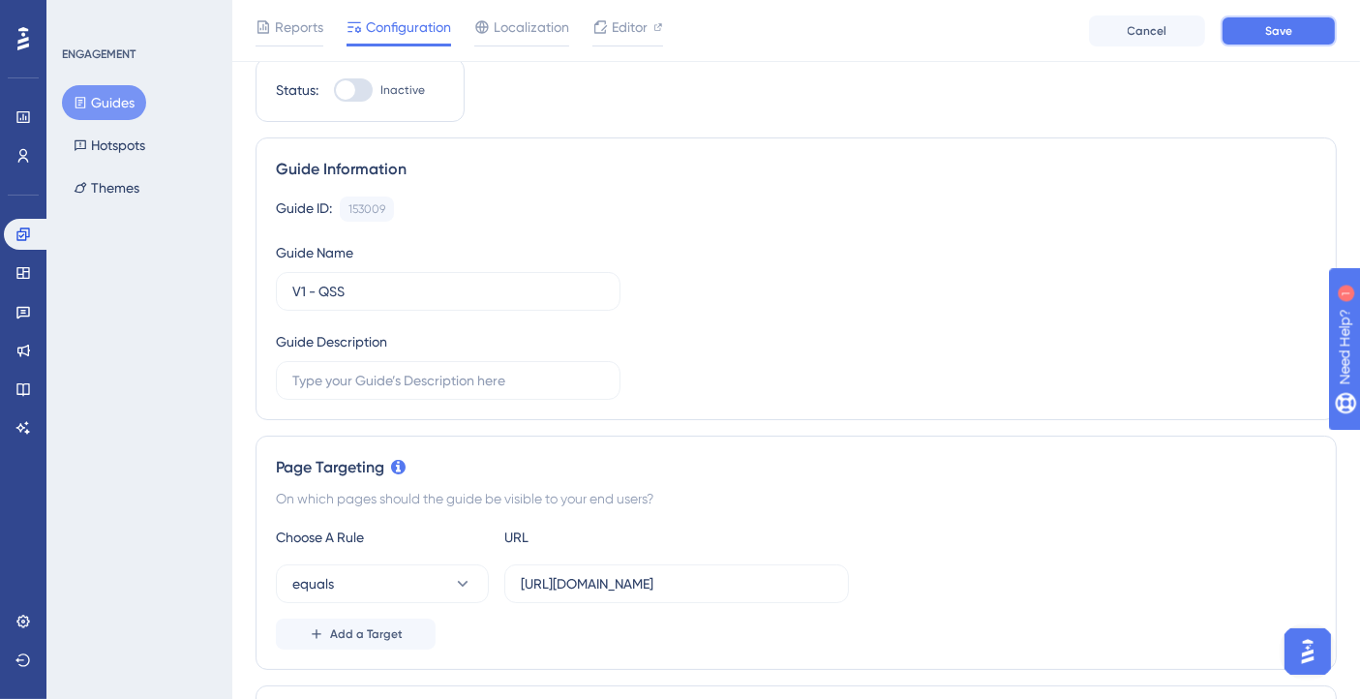
click at [1252, 33] on button "Save" at bounding box center [1278, 30] width 116 height 31
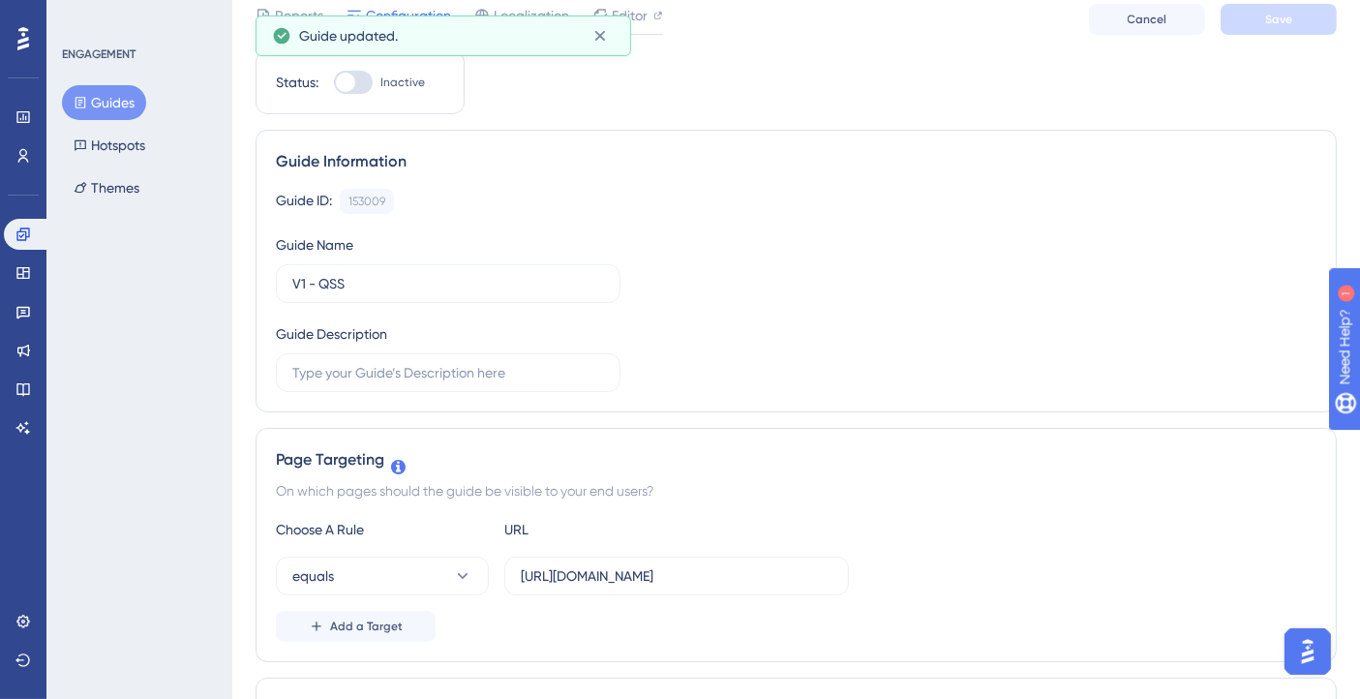
scroll to position [0, 0]
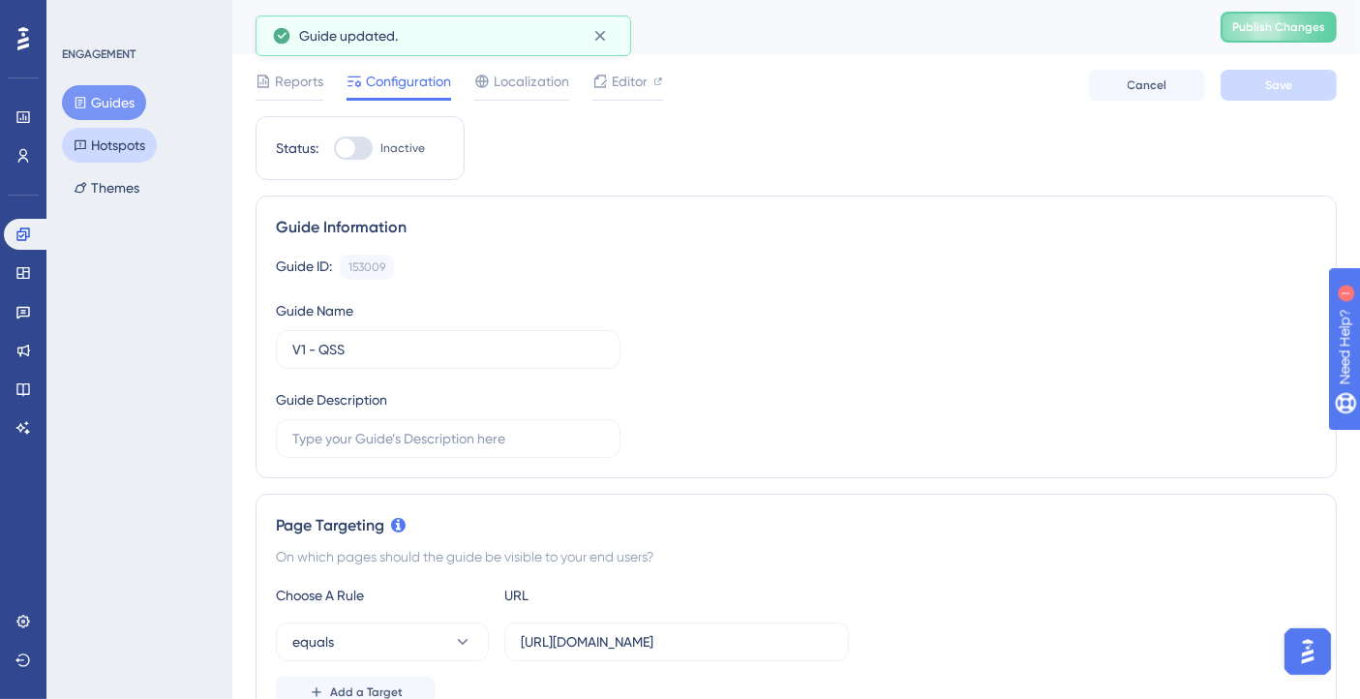
click at [110, 145] on button "Hotspots" at bounding box center [109, 145] width 95 height 35
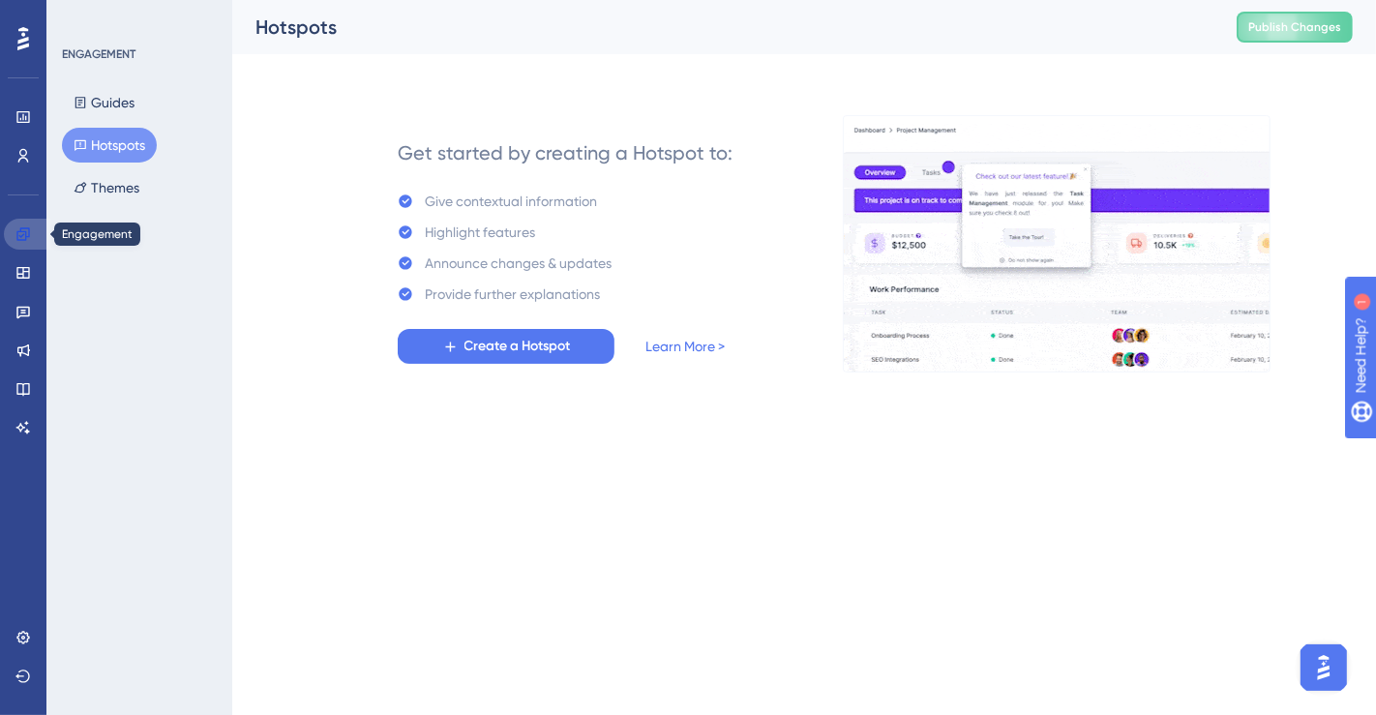
click at [36, 243] on link at bounding box center [27, 234] width 46 height 31
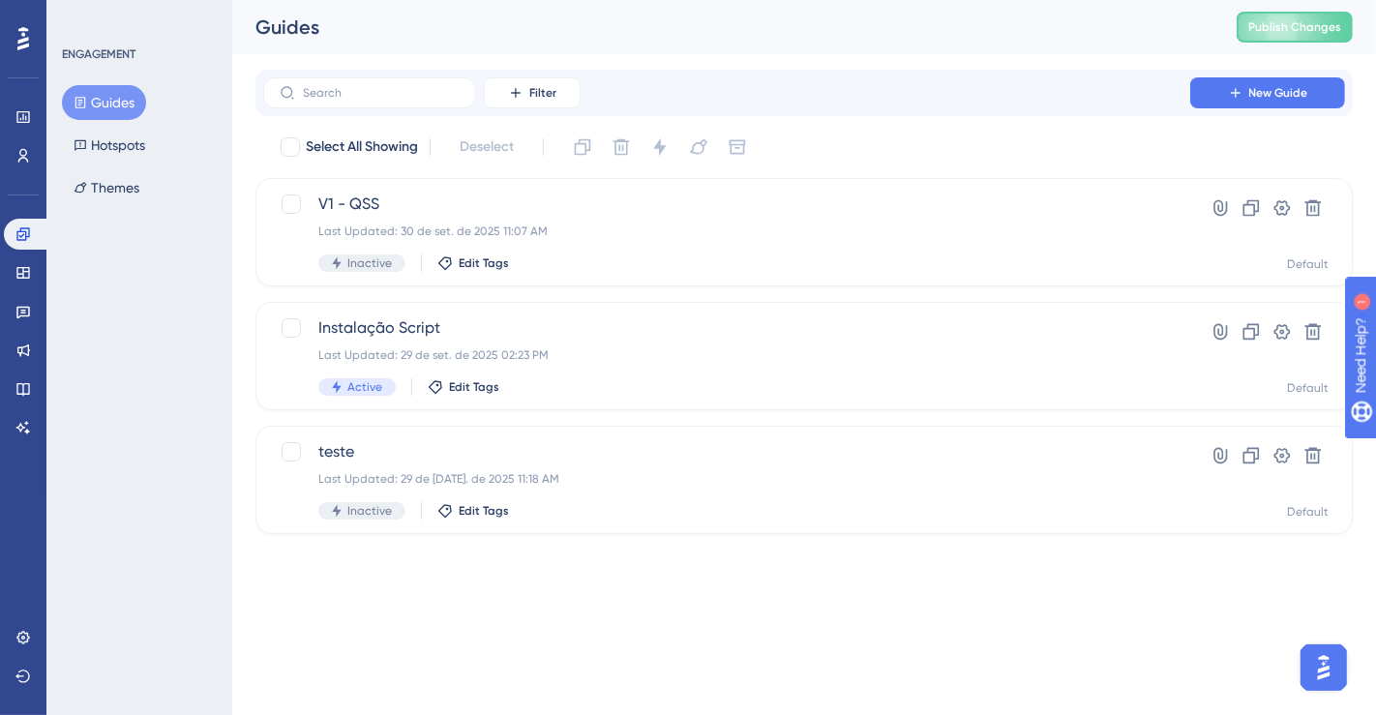
click at [81, 123] on div "Guides Hotspots Themes" at bounding box center [140, 145] width 157 height 120
click at [97, 98] on button "Guides" at bounding box center [104, 102] width 84 height 35
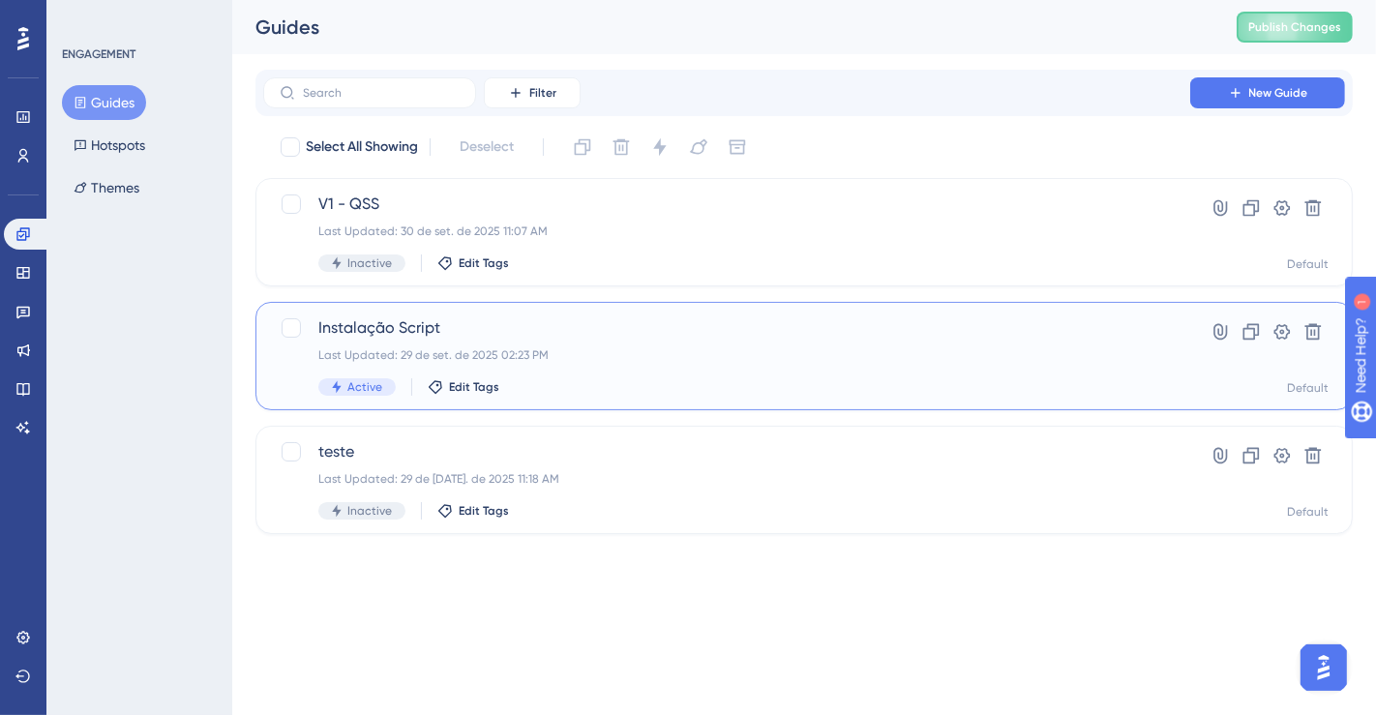
click at [639, 347] on div "Last Updated: 29 de set. de 2025 02:23 PM" at bounding box center [726, 354] width 817 height 15
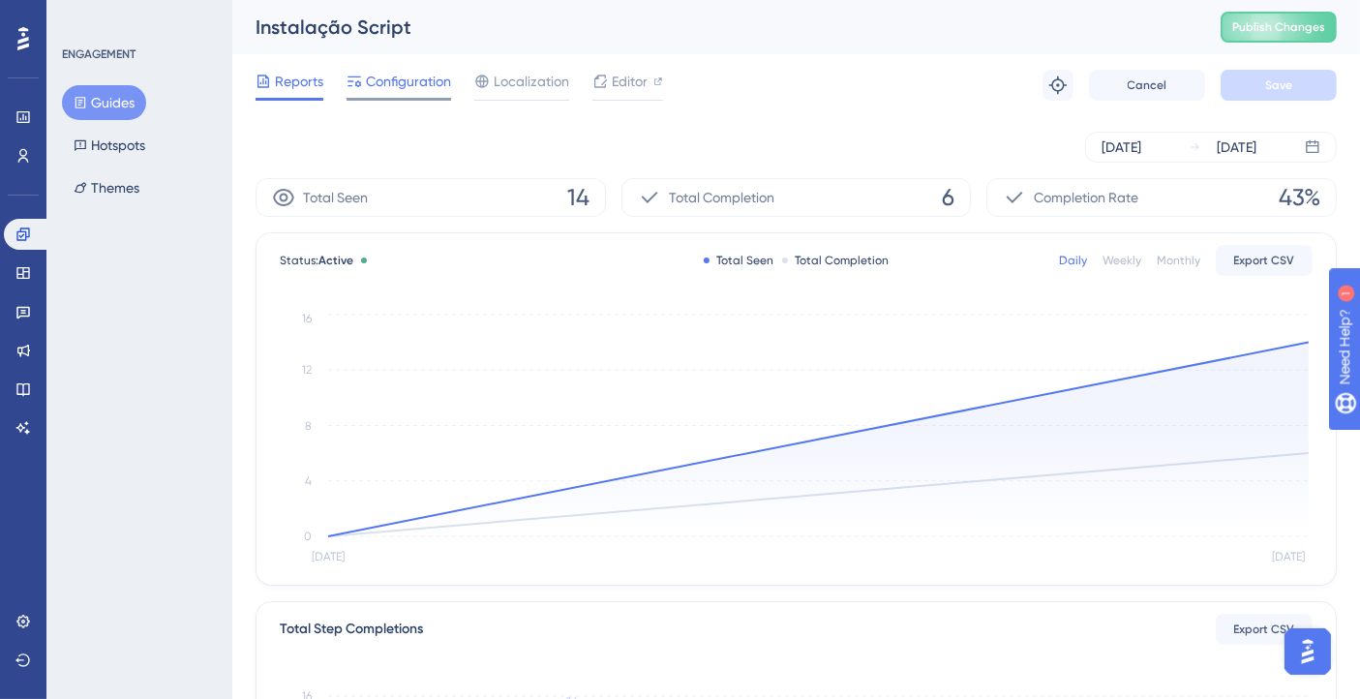
click at [395, 78] on span "Configuration" at bounding box center [408, 81] width 85 height 23
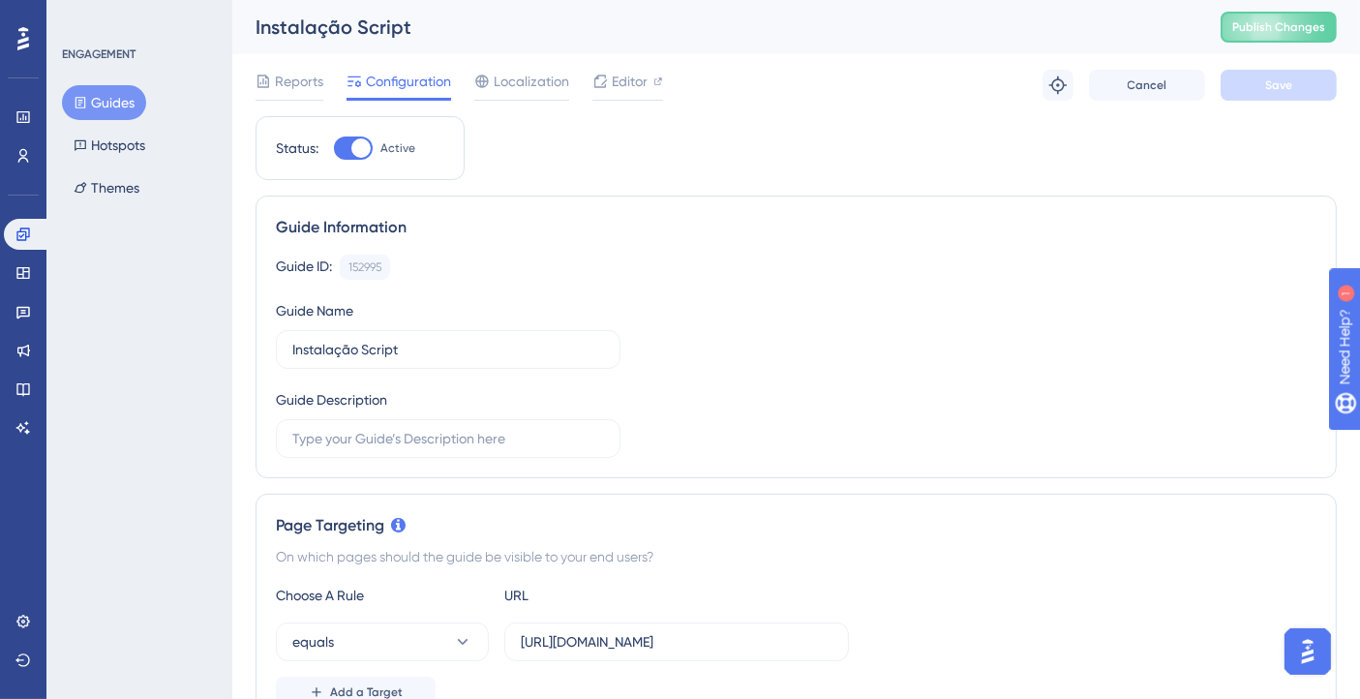
click at [372, 148] on div at bounding box center [353, 147] width 39 height 23
click at [334, 148] on input "Active" at bounding box center [333, 148] width 1 height 1
checkbox input "false"
click at [140, 142] on button "Hotspots" at bounding box center [109, 145] width 95 height 35
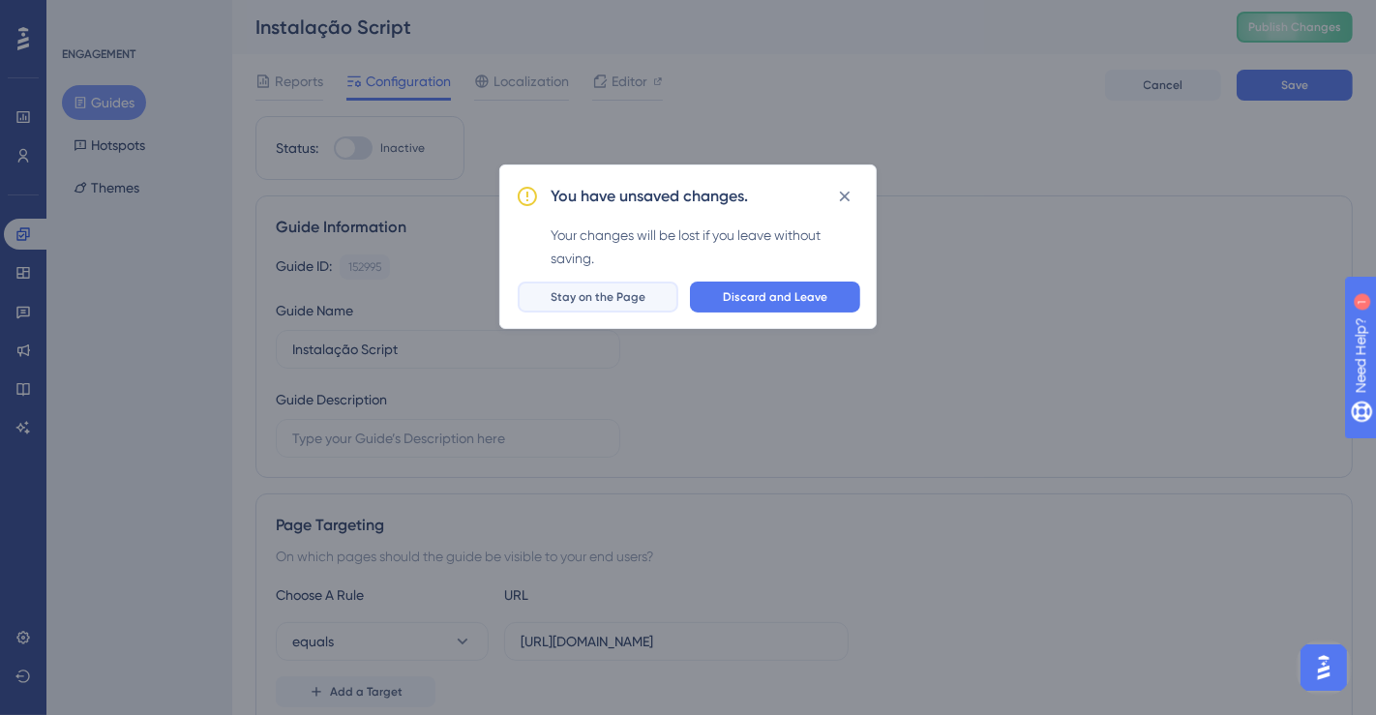
click at [633, 295] on span "Stay on the Page" at bounding box center [598, 296] width 95 height 15
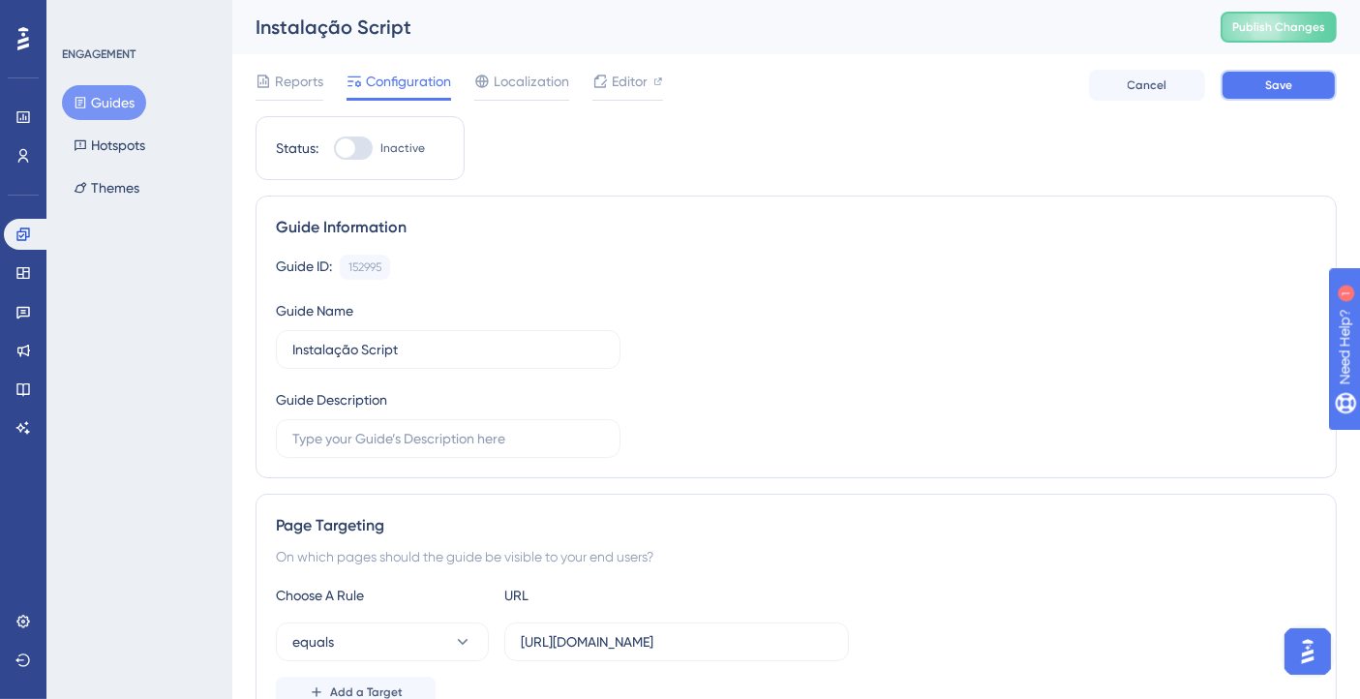
click at [1255, 99] on button "Save" at bounding box center [1278, 85] width 116 height 31
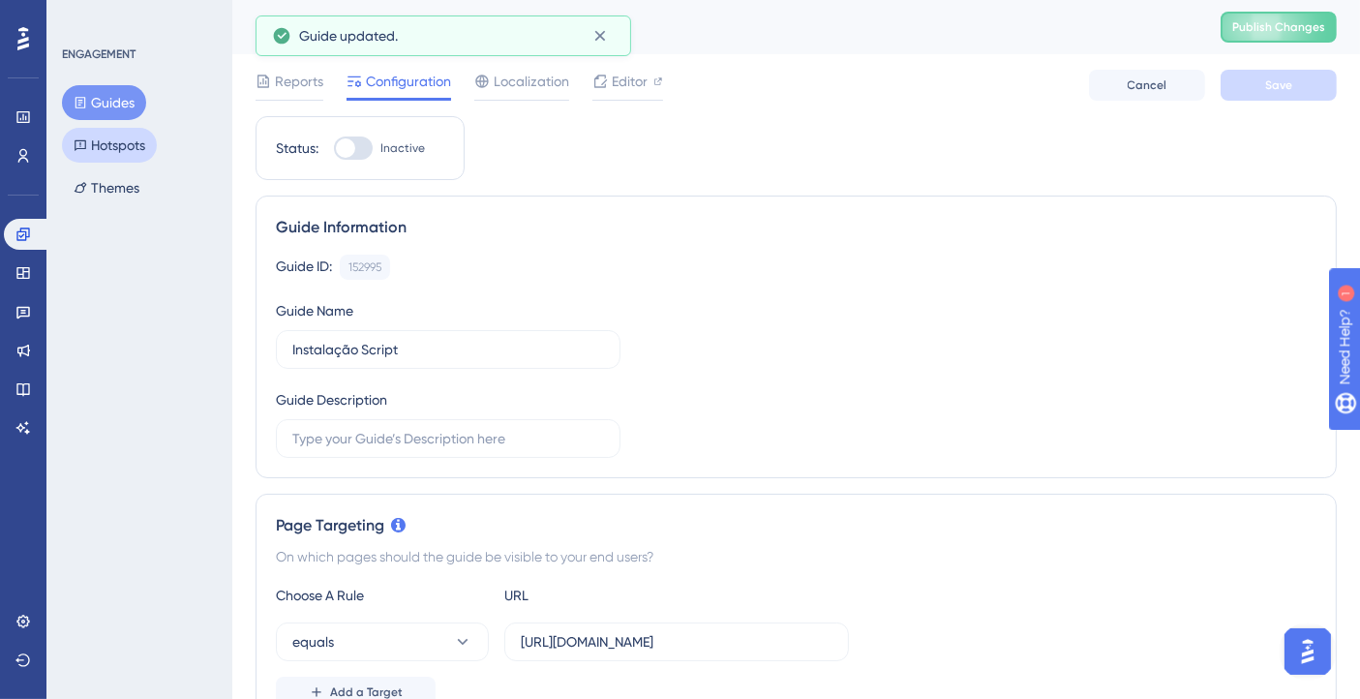
click at [90, 149] on button "Hotspots" at bounding box center [109, 145] width 95 height 35
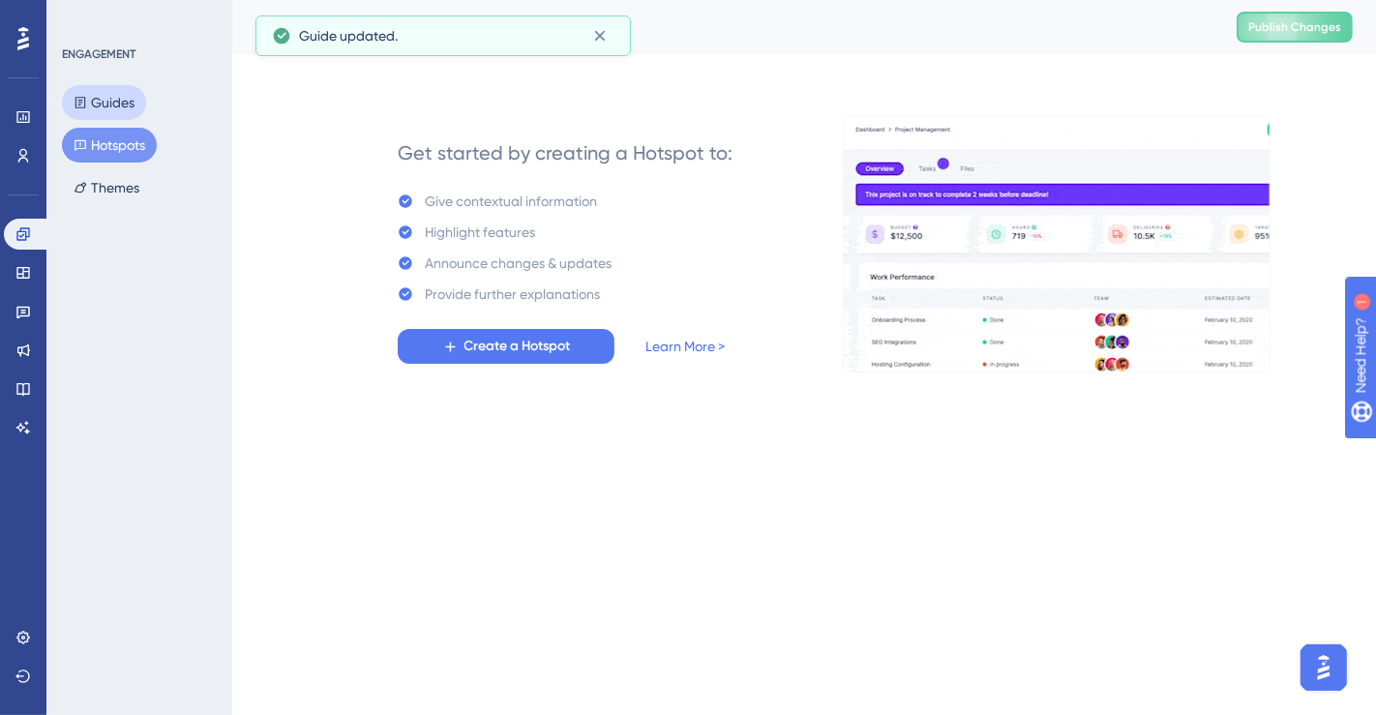
click at [77, 105] on icon at bounding box center [80, 103] width 11 height 12
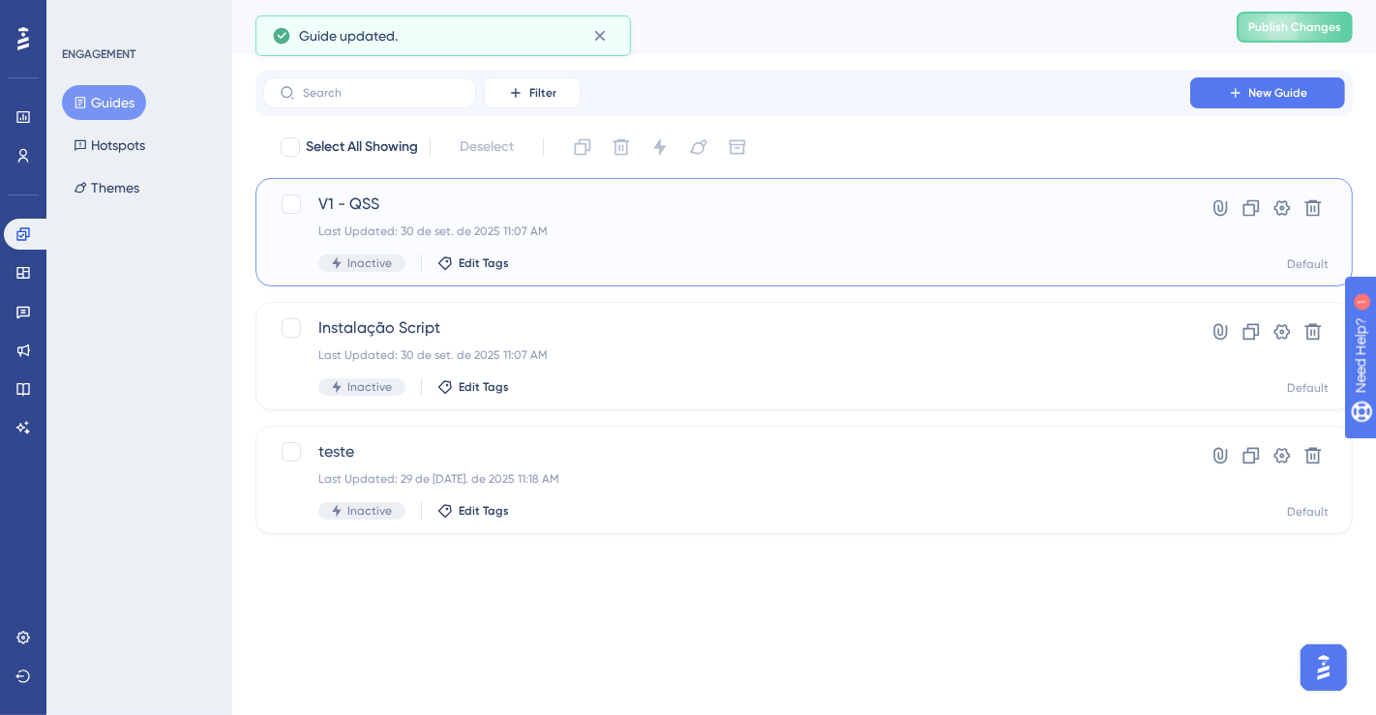
click at [475, 225] on div "Last Updated: 30 de set. de 2025 11:07 AM" at bounding box center [726, 231] width 817 height 15
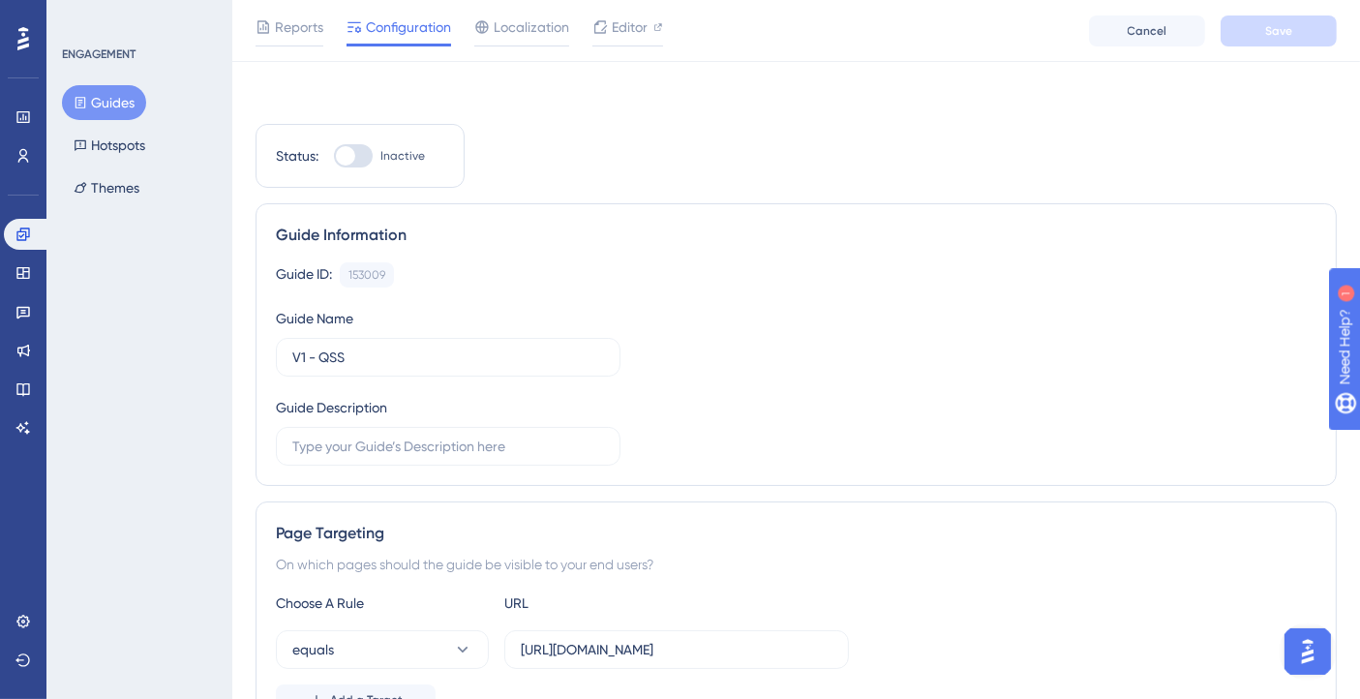
scroll to position [645, 0]
